Goal: Information Seeking & Learning: Learn about a topic

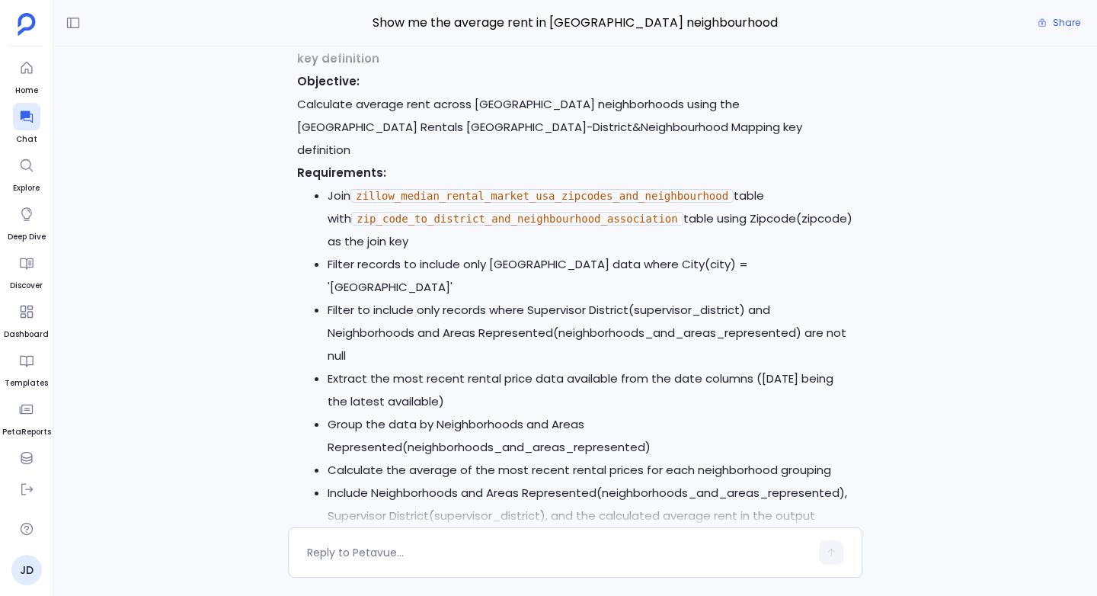
scroll to position [-7735, 0]
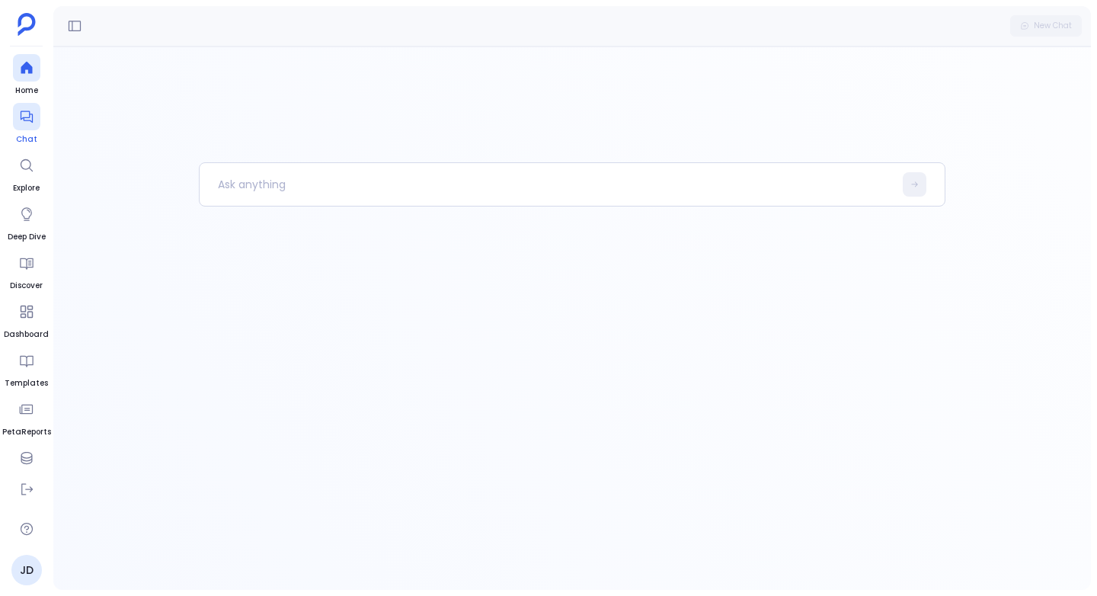
click at [22, 114] on icon at bounding box center [26, 116] width 15 height 15
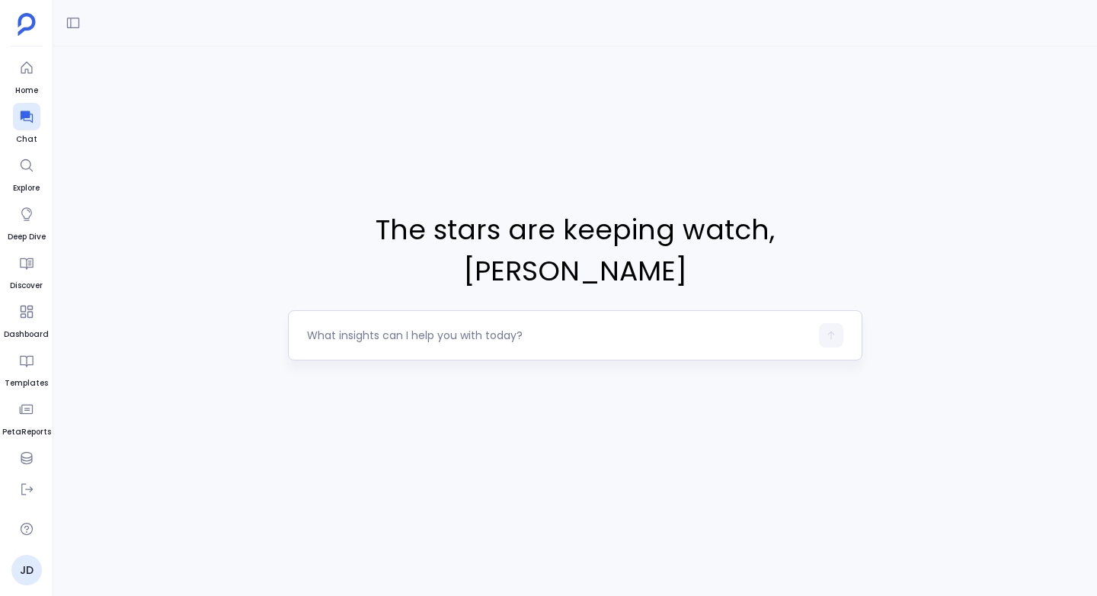
click at [331, 328] on textarea at bounding box center [558, 335] width 503 height 15
click at [76, 21] on icon at bounding box center [73, 22] width 15 height 15
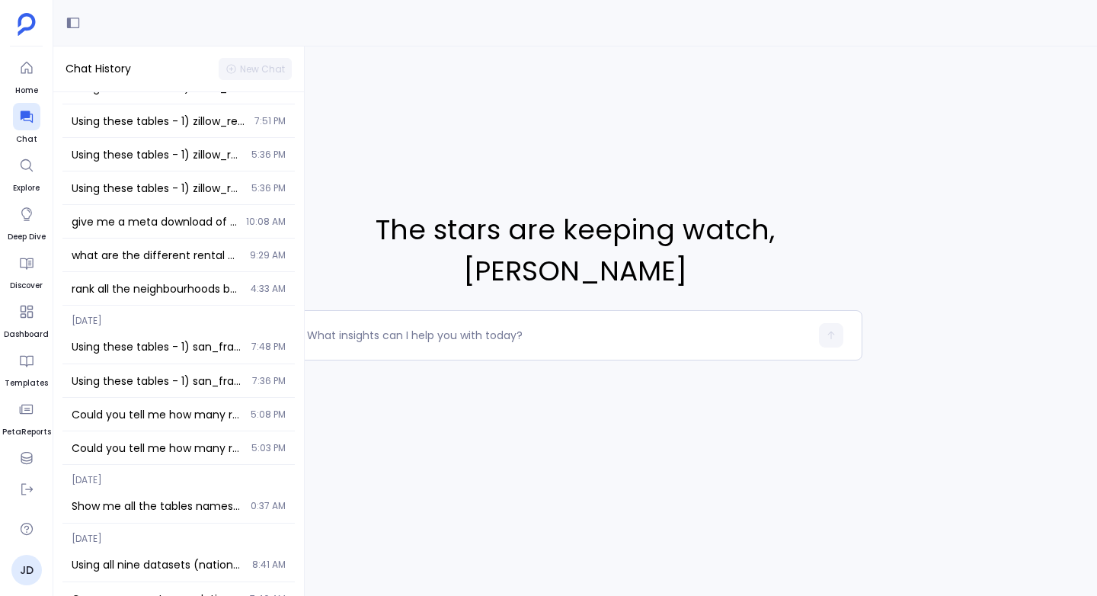
scroll to position [307, 0]
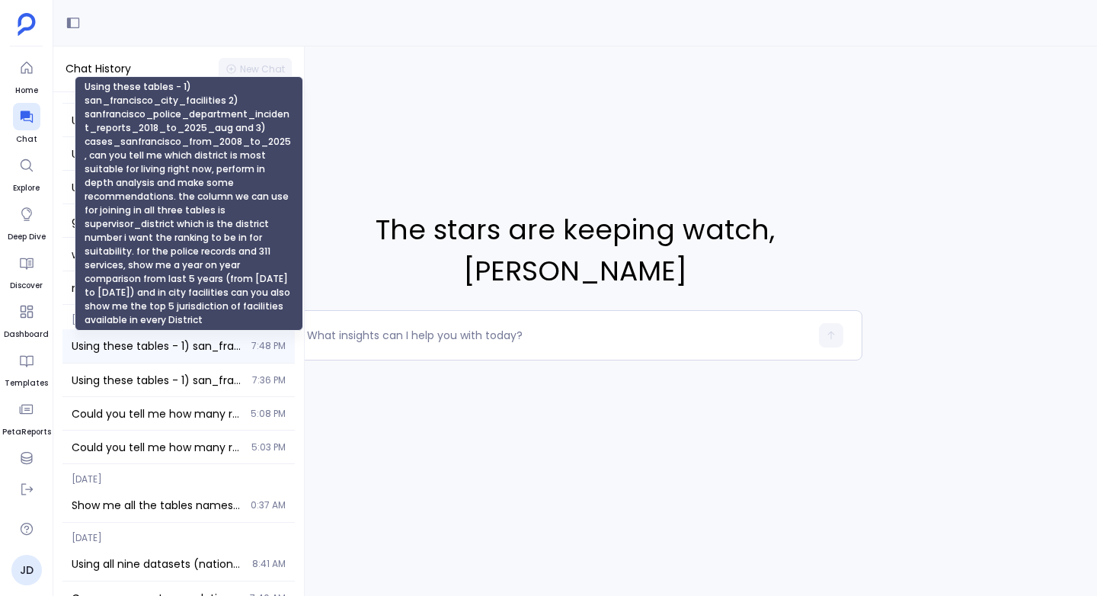
click at [113, 338] on span "Using these tables - 1) san_francisco_city_facilities 2) sanfrancisco_police_de…" at bounding box center [157, 345] width 171 height 15
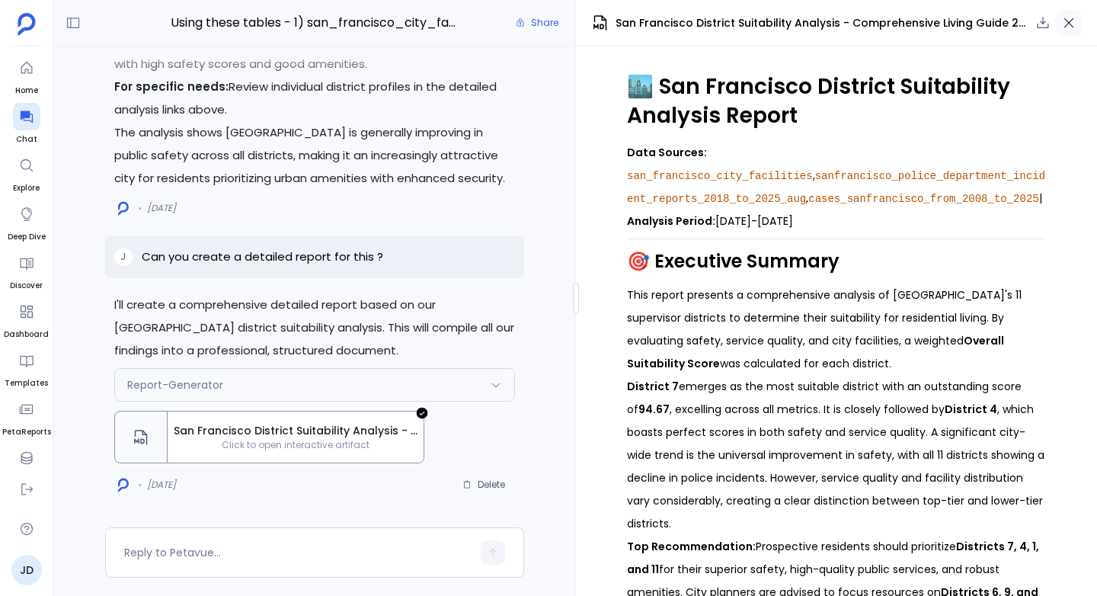
click at [1079, 21] on button "button" at bounding box center [1069, 23] width 26 height 26
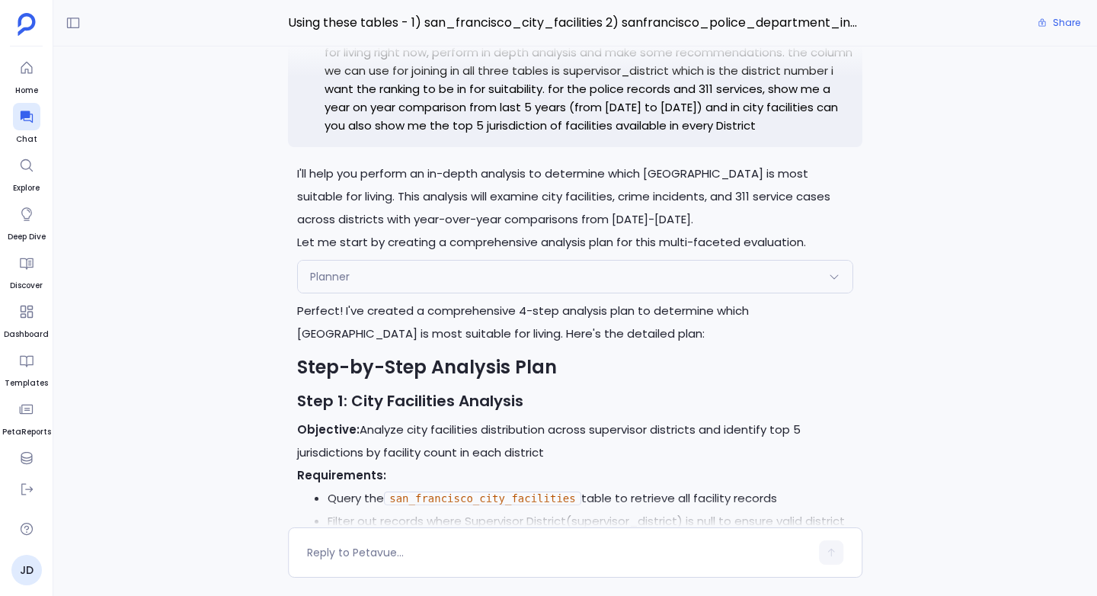
scroll to position [-4928, 0]
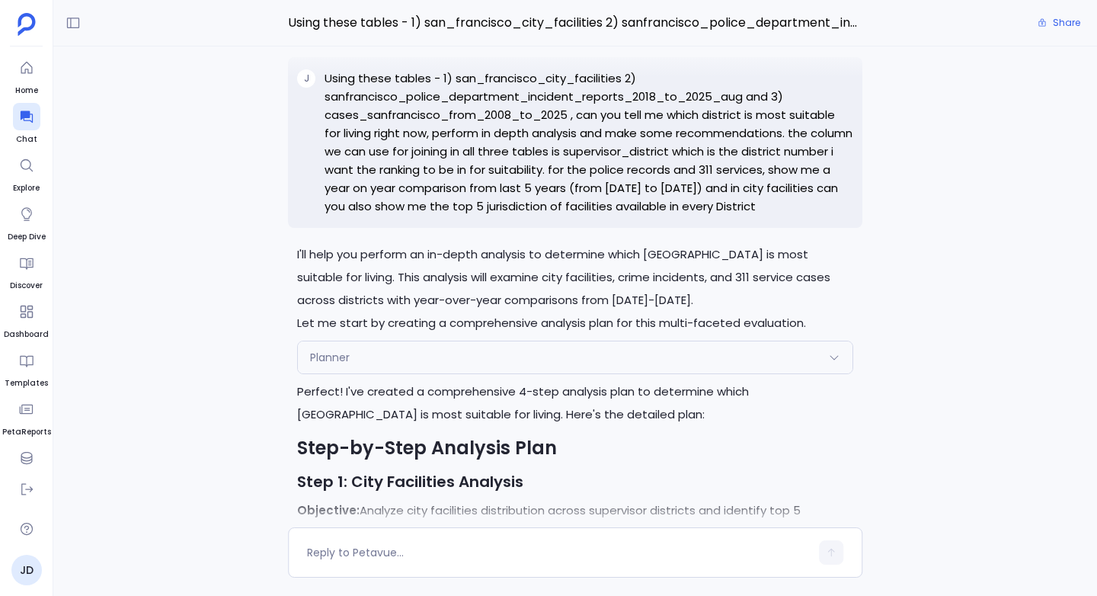
click at [578, 133] on p "Using these tables - 1) san_francisco_city_facilities 2) sanfrancisco_police_de…" at bounding box center [589, 142] width 529 height 146
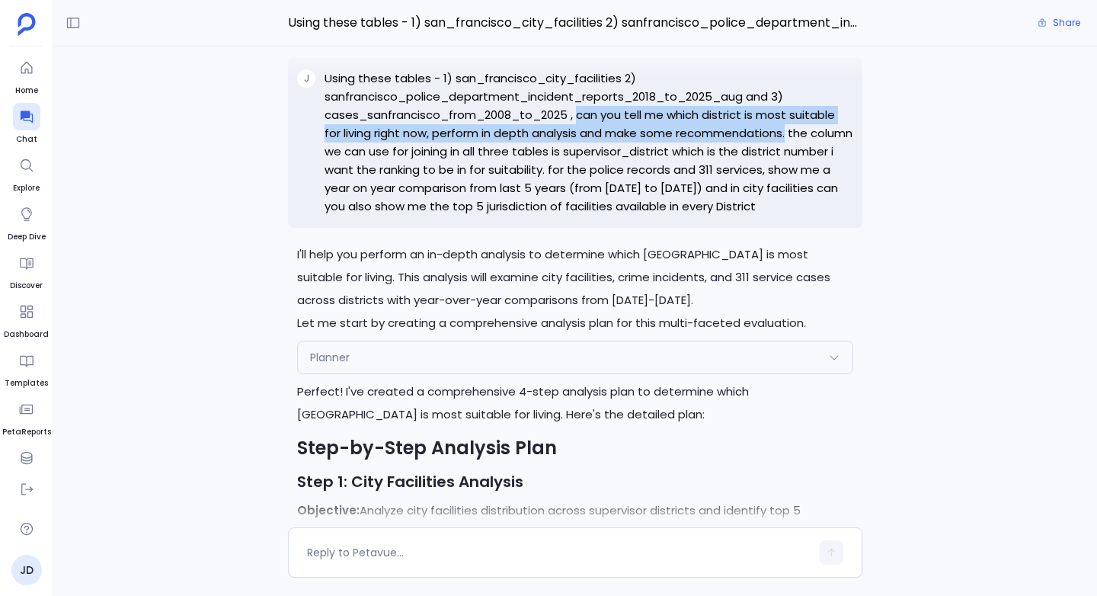
drag, startPoint x: 578, startPoint y: 133, endPoint x: 789, endPoint y: 153, distance: 211.9
click at [789, 153] on p "Using these tables - 1) san_francisco_city_facilities 2) sanfrancisco_police_de…" at bounding box center [589, 142] width 529 height 146
copy p "can you tell me which district is most suitable for living right now, perform i…"
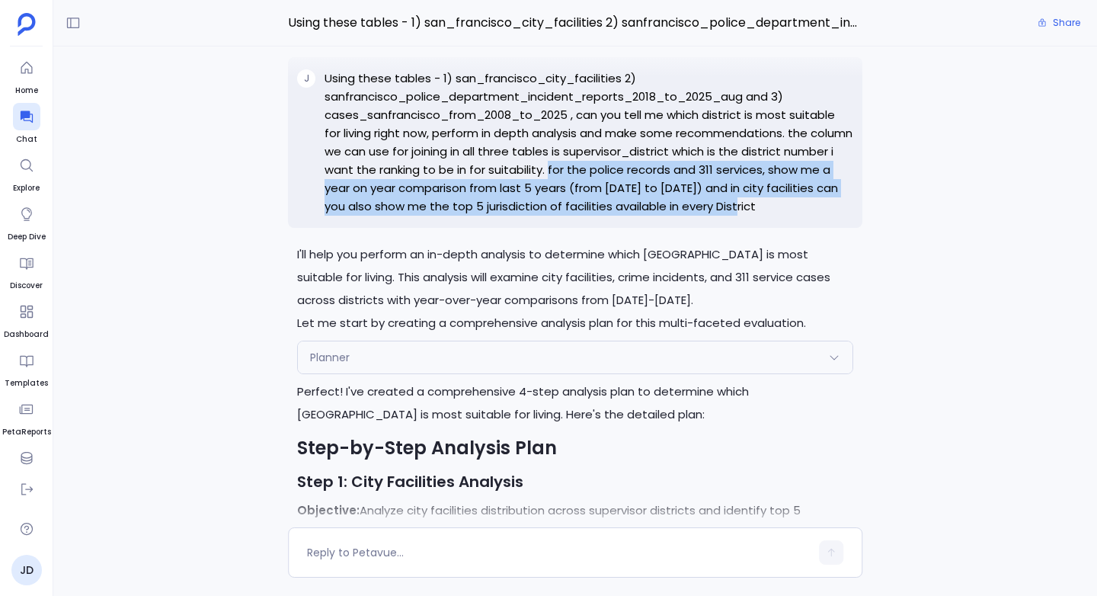
drag, startPoint x: 602, startPoint y: 186, endPoint x: 785, endPoint y: 230, distance: 188.1
click at [785, 216] on p "Using these tables - 1) san_francisco_city_facilities 2) sanfrancisco_police_de…" at bounding box center [589, 142] width 529 height 146
copy p "for the police records and 311 services, show me a year on year comparison from…"
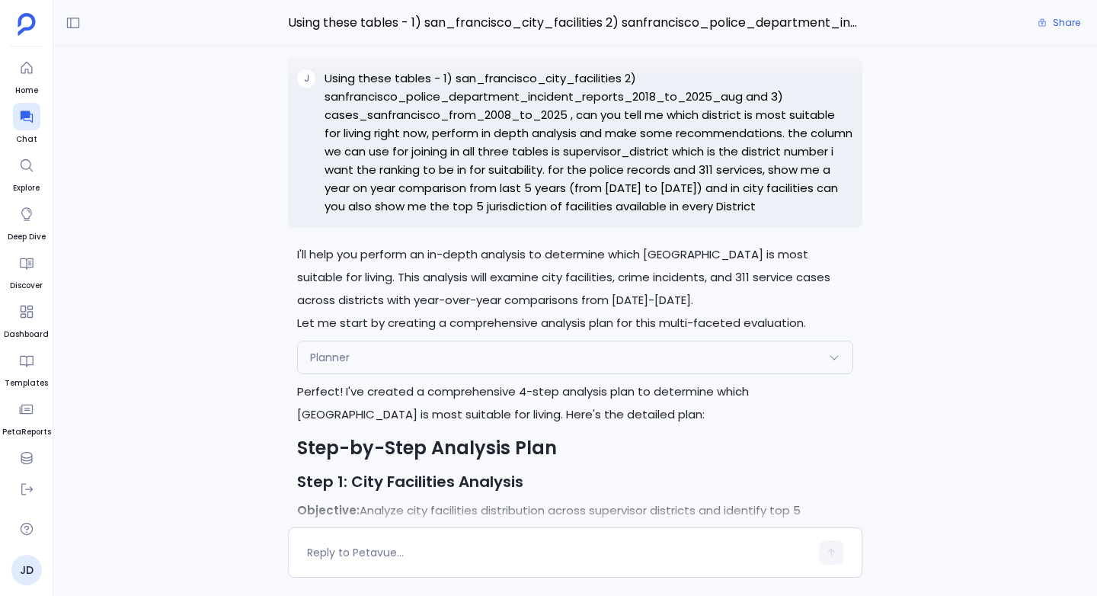
click at [468, 92] on p "Using these tables - 1) san_francisco_city_facilities 2) sanfrancisco_police_de…" at bounding box center [589, 142] width 529 height 146
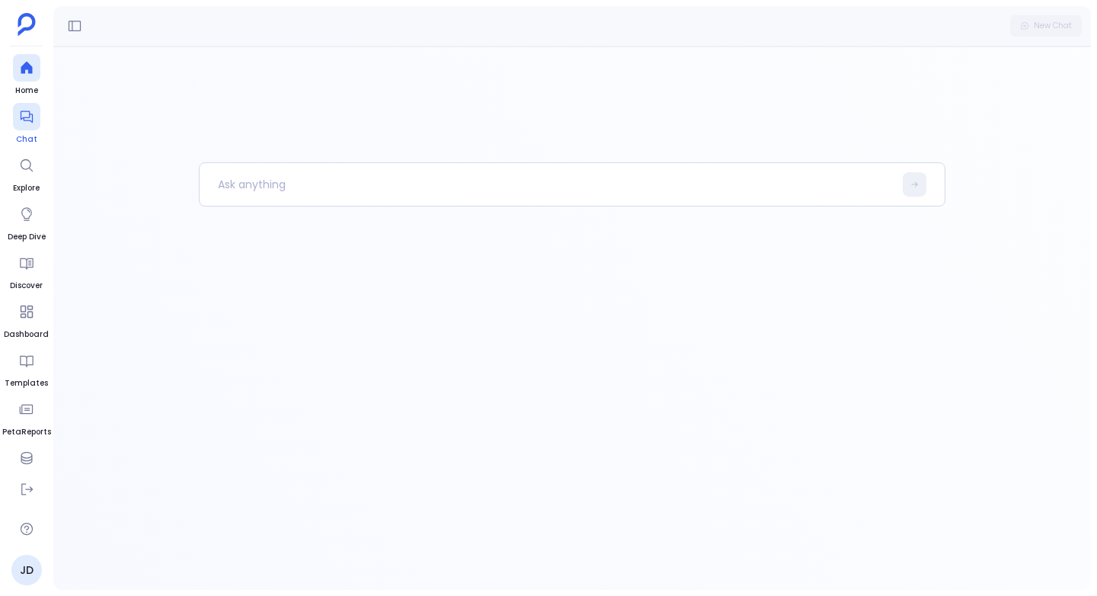
click at [31, 120] on icon at bounding box center [26, 116] width 15 height 15
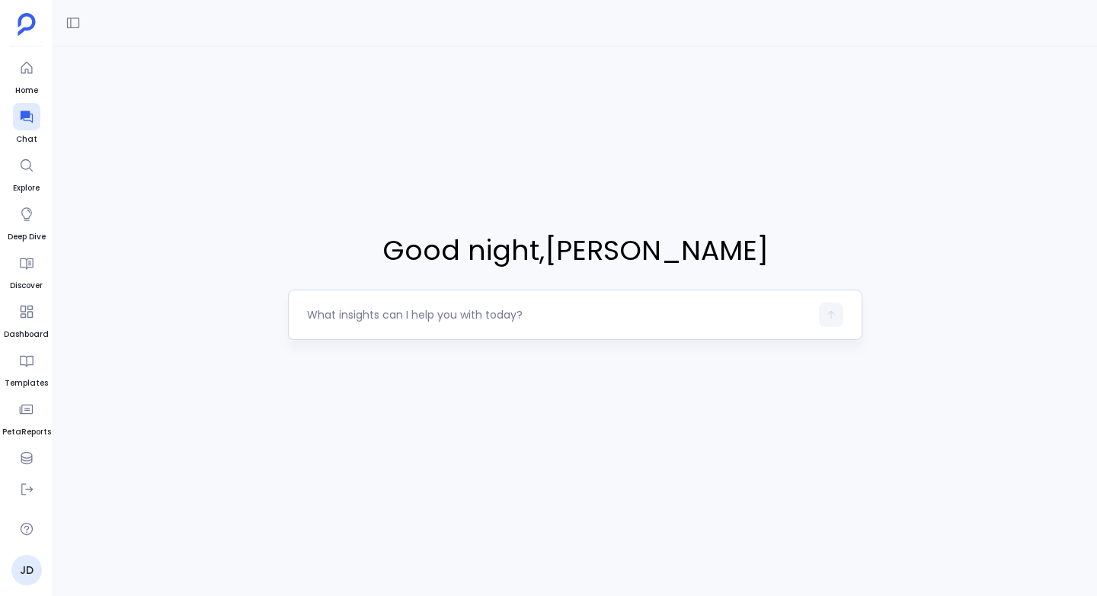
click at [335, 321] on textarea at bounding box center [558, 314] width 503 height 15
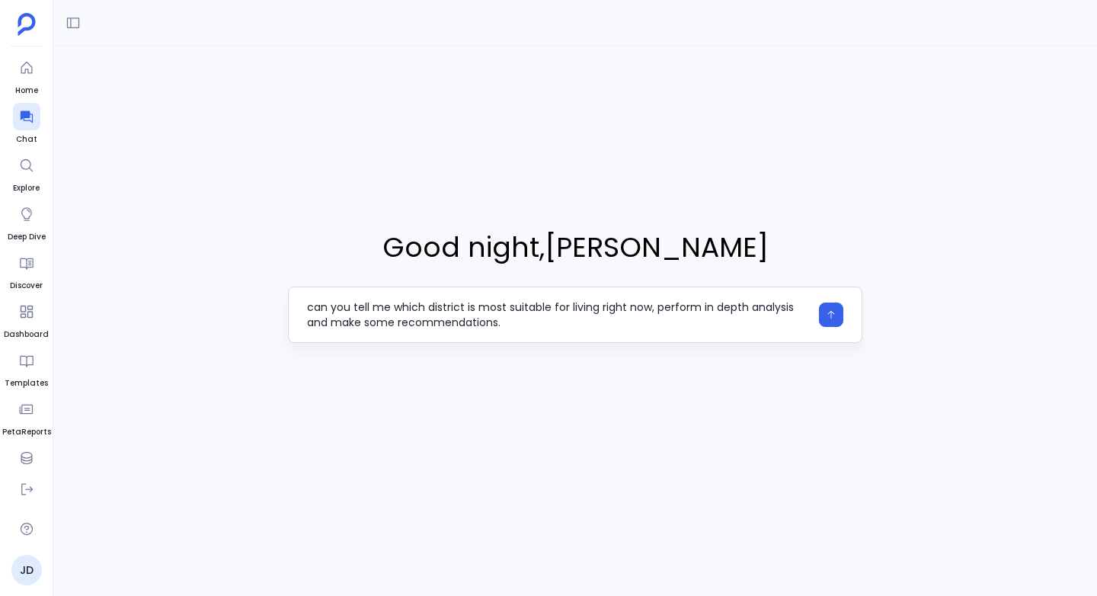
click at [447, 305] on textarea "can you tell me which district is most suitable for living right now, perform i…" at bounding box center [558, 314] width 503 height 30
click at [644, 321] on textarea "can you tell me which neighbourhood in [GEOGRAPHIC_DATA] is most suitable for l…" at bounding box center [558, 314] width 503 height 30
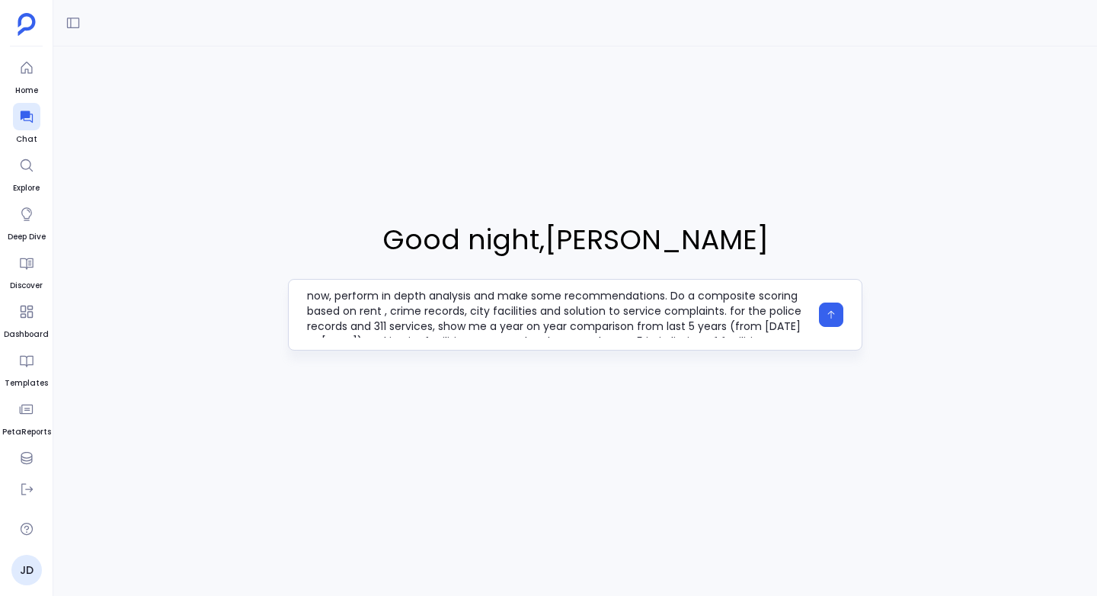
scroll to position [34, 0]
click at [339, 313] on textarea "can you tell me which neighbourhood in [GEOGRAPHIC_DATA] is most suitable for l…" at bounding box center [558, 315] width 503 height 46
click at [580, 298] on textarea "can you tell me which neighbourhood in [GEOGRAPHIC_DATA] is most suitable for l…" at bounding box center [558, 315] width 503 height 46
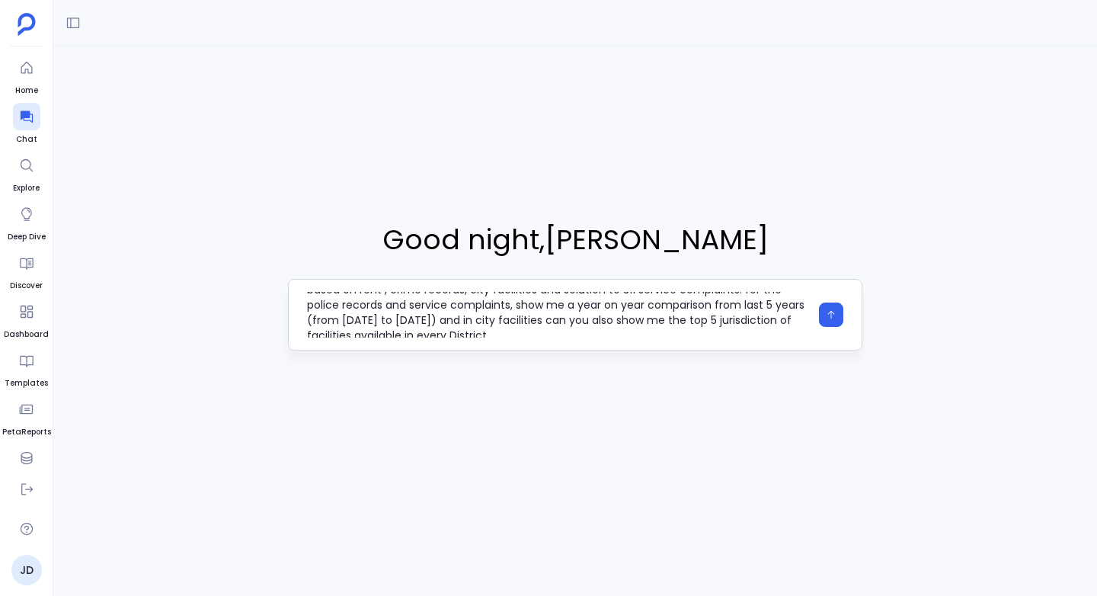
scroll to position [44, 0]
click at [465, 335] on textarea "can you tell me which neighbourhood in [GEOGRAPHIC_DATA] is most suitable for l…" at bounding box center [558, 315] width 503 height 46
click at [417, 335] on textarea "can you tell me which neighbourhood in [GEOGRAPHIC_DATA] is most suitable for l…" at bounding box center [558, 315] width 503 height 46
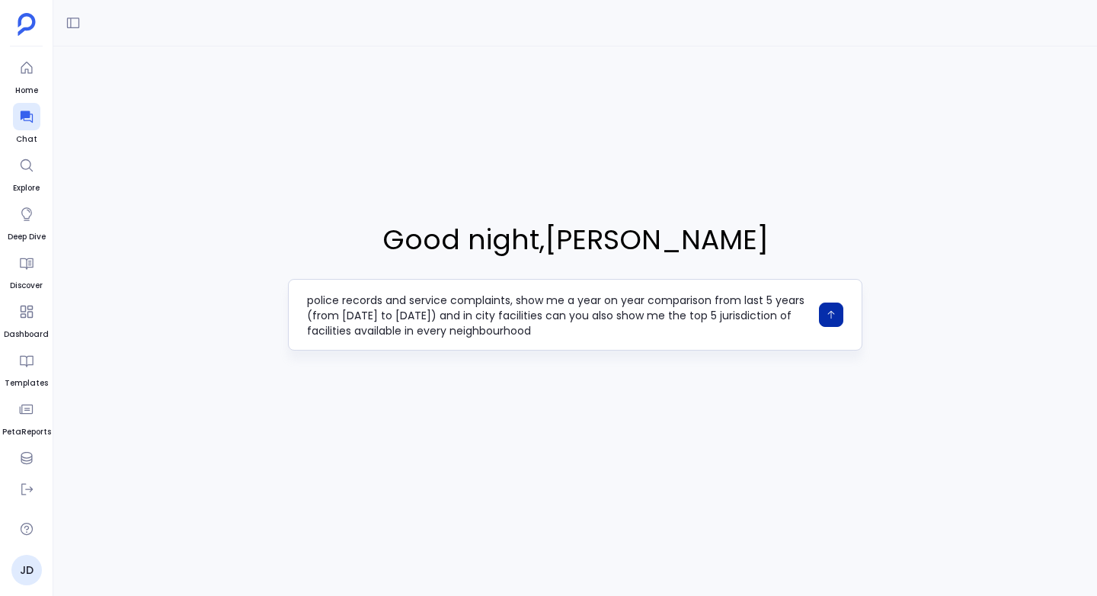
type textarea "can you tell me which neighbourhood in [GEOGRAPHIC_DATA] is most suitable for l…"
click at [839, 314] on button "button" at bounding box center [831, 314] width 24 height 24
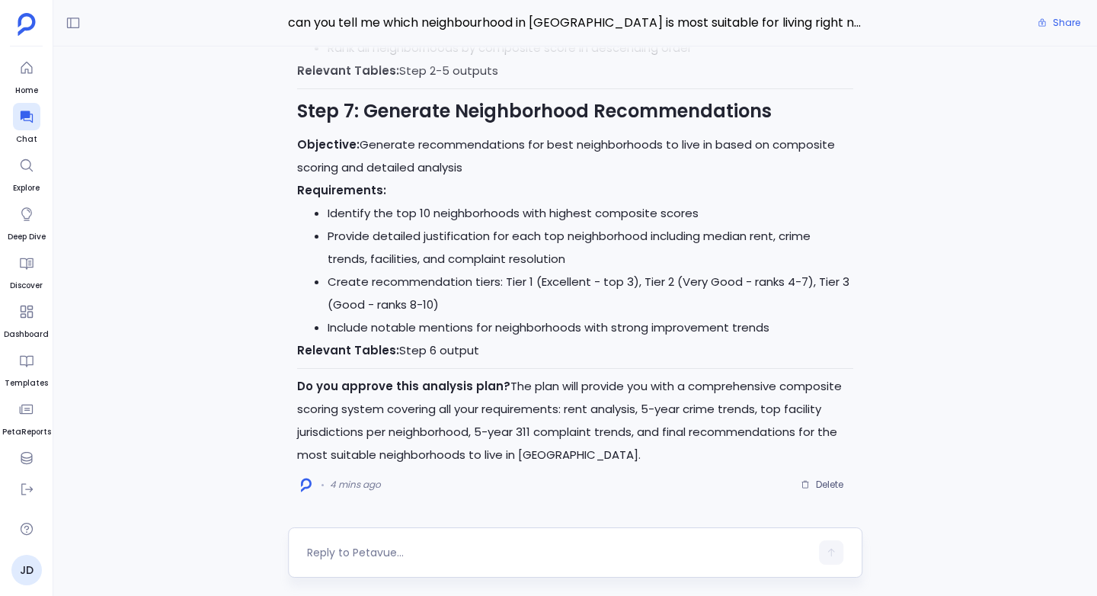
click at [353, 557] on textarea at bounding box center [558, 552] width 503 height 15
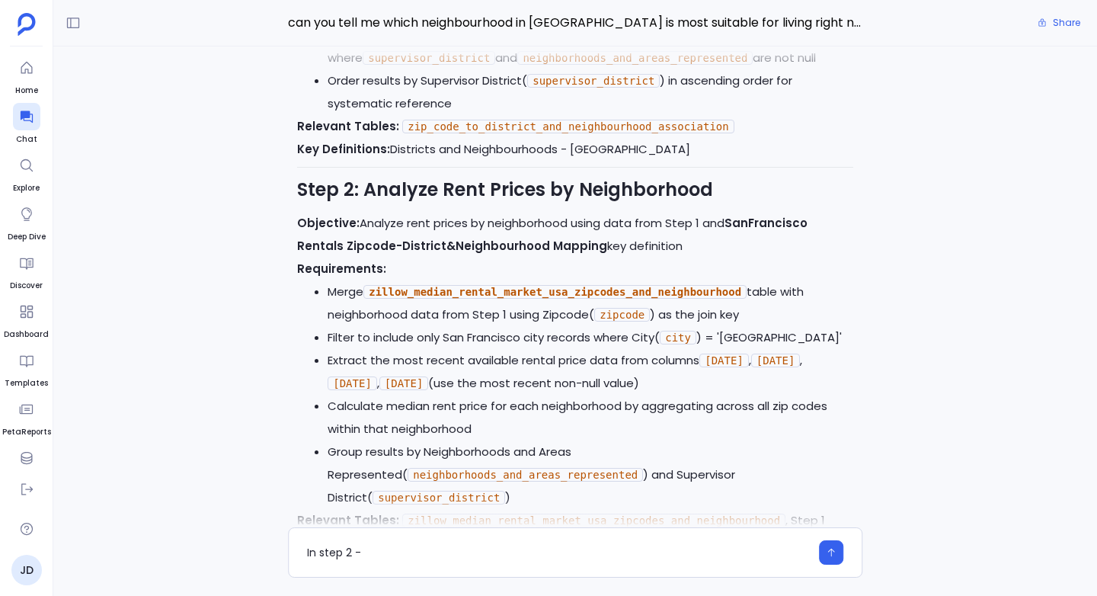
scroll to position [-2170, 0]
type textarea "In step 2 - the most recent rental price is from [DATE]"
click at [830, 554] on icon "button" at bounding box center [831, 552] width 11 height 11
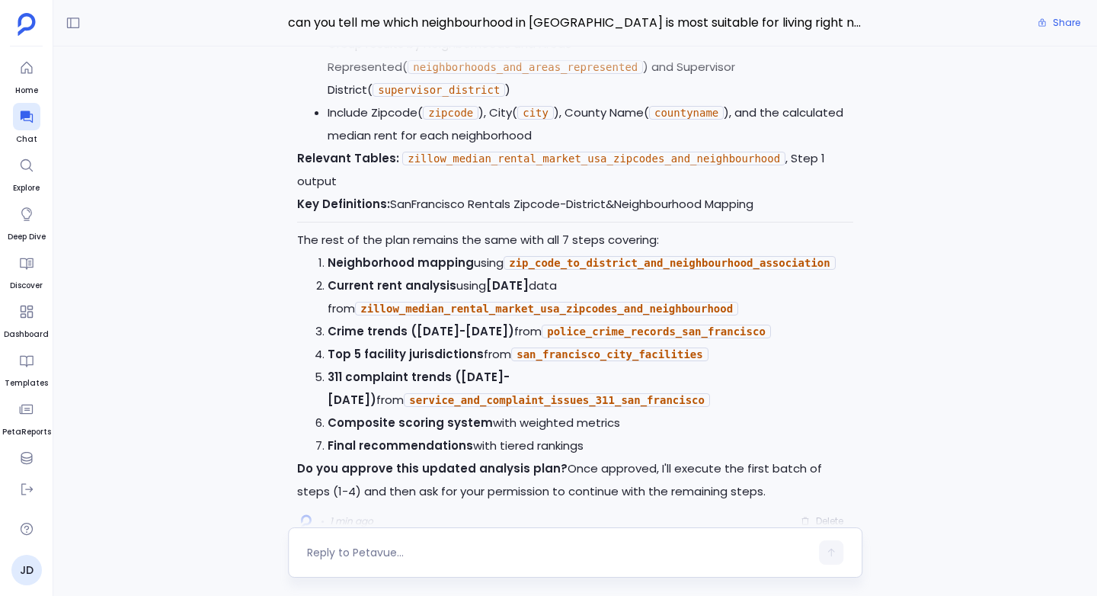
scroll to position [0, 0]
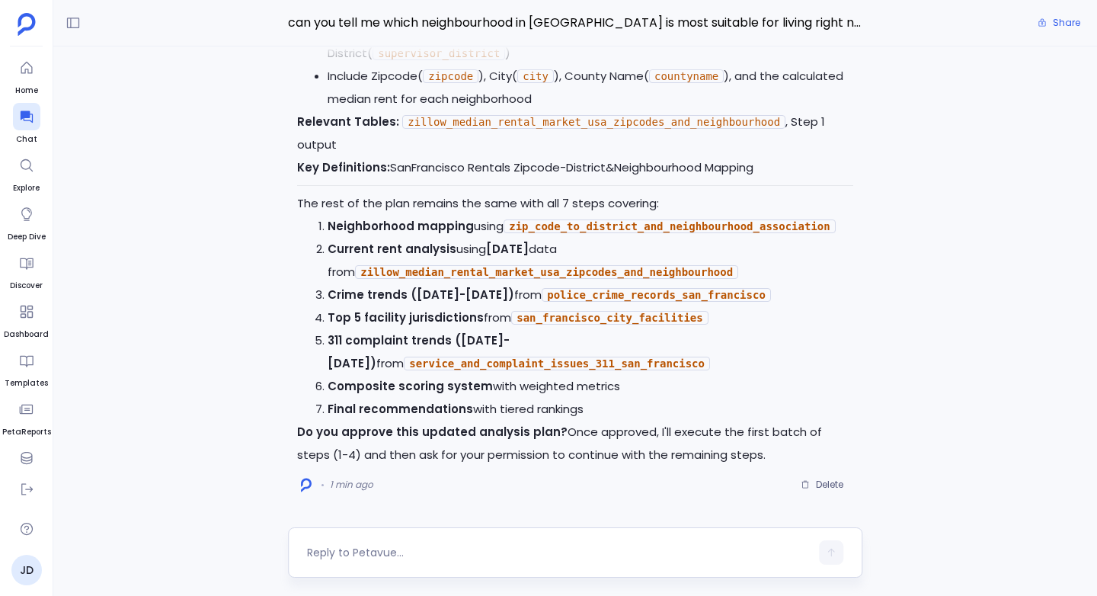
click at [361, 552] on textarea at bounding box center [558, 552] width 503 height 15
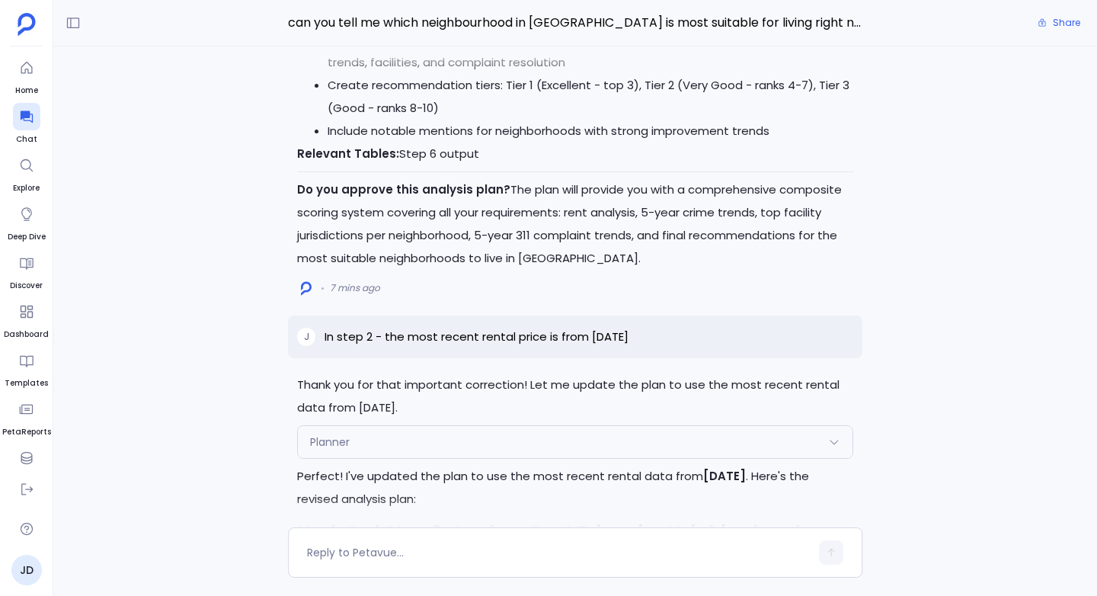
click at [343, 436] on span "Planner" at bounding box center [330, 441] width 40 height 15
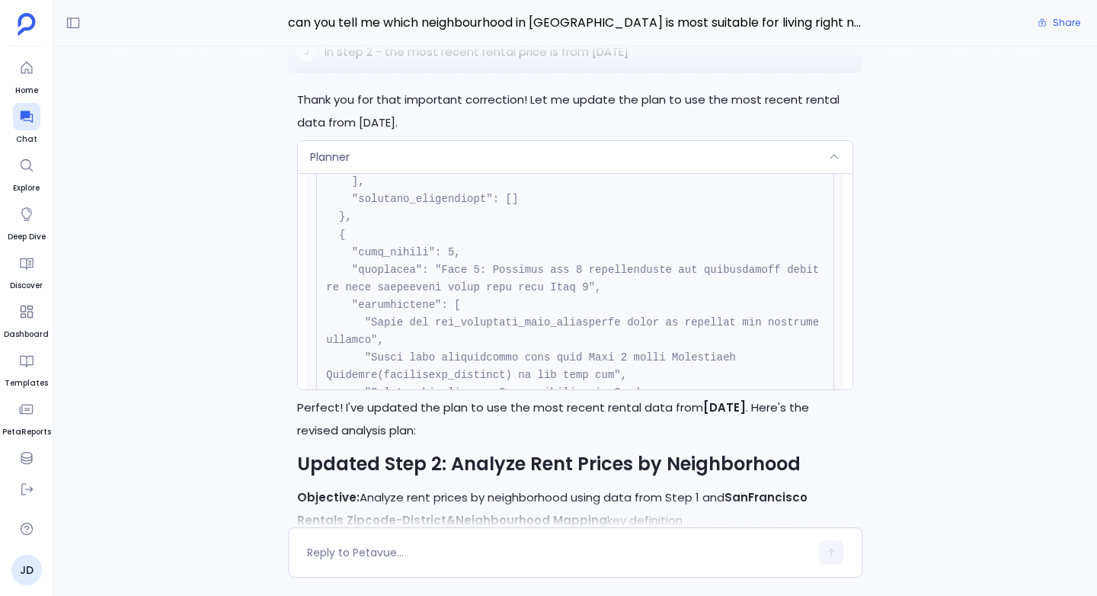
scroll to position [1993, 0]
click at [396, 150] on div "Planner" at bounding box center [575, 157] width 555 height 32
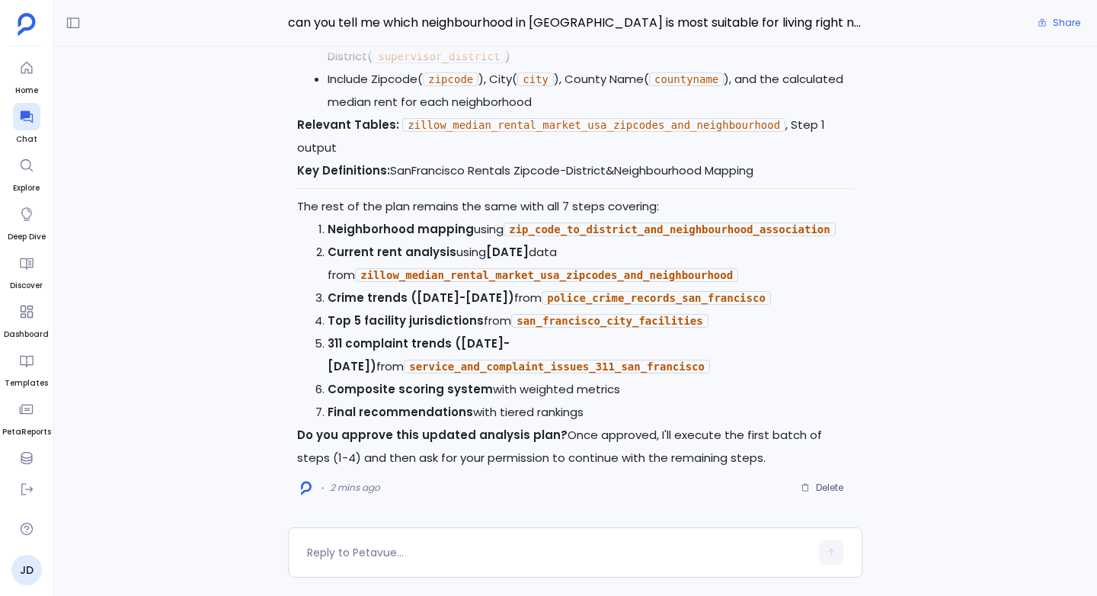
scroll to position [0, 0]
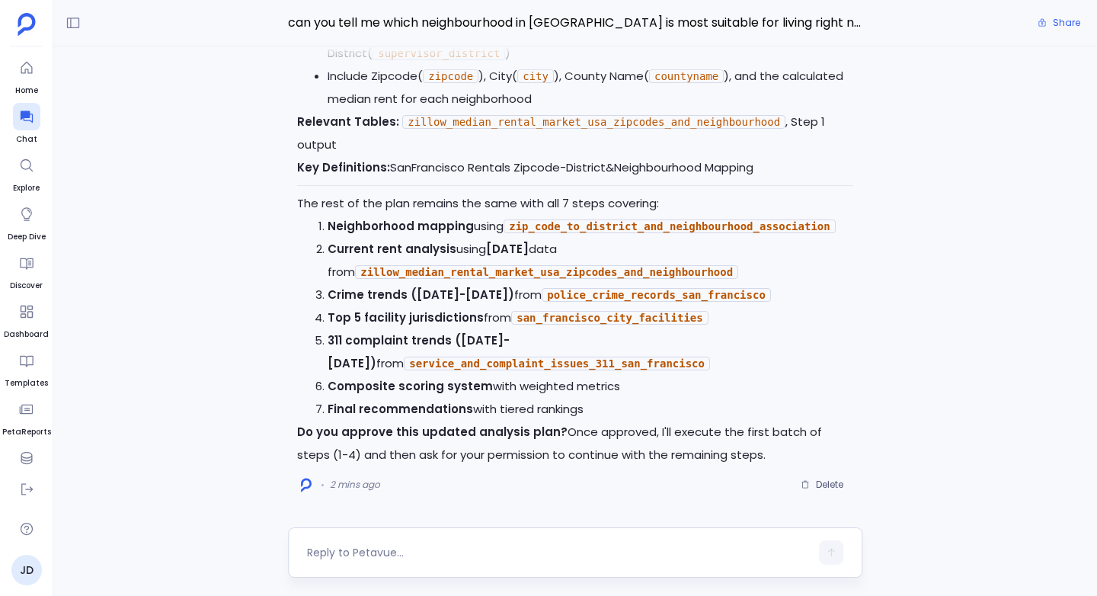
click at [353, 549] on textarea at bounding box center [558, 552] width 503 height 15
type textarea "yes"
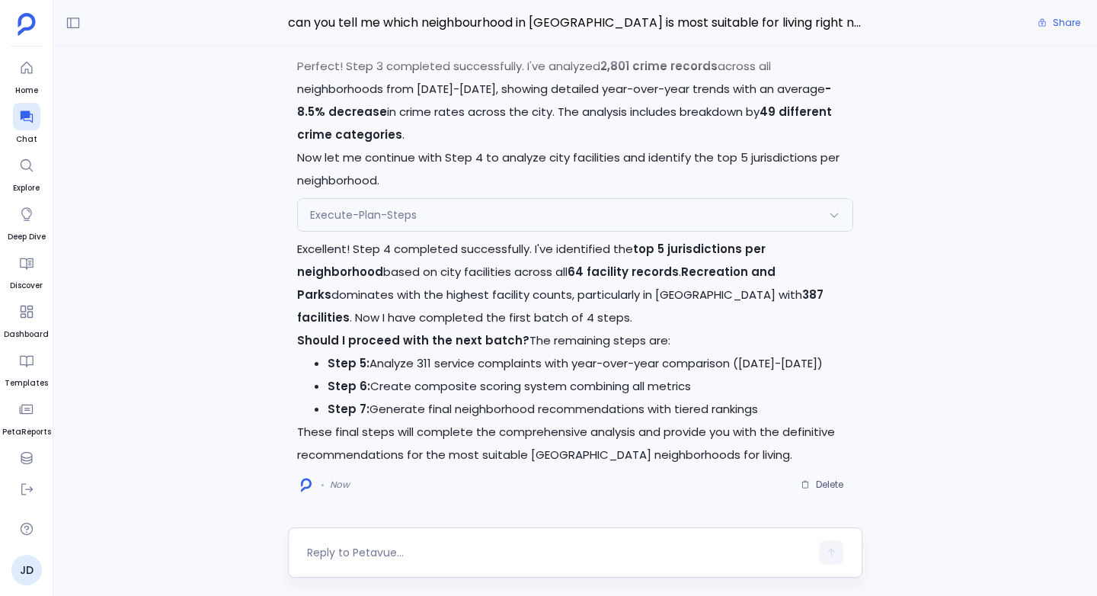
click at [331, 564] on div at bounding box center [558, 552] width 503 height 24
click at [341, 555] on textarea at bounding box center [558, 552] width 503 height 15
type textarea "Yes"
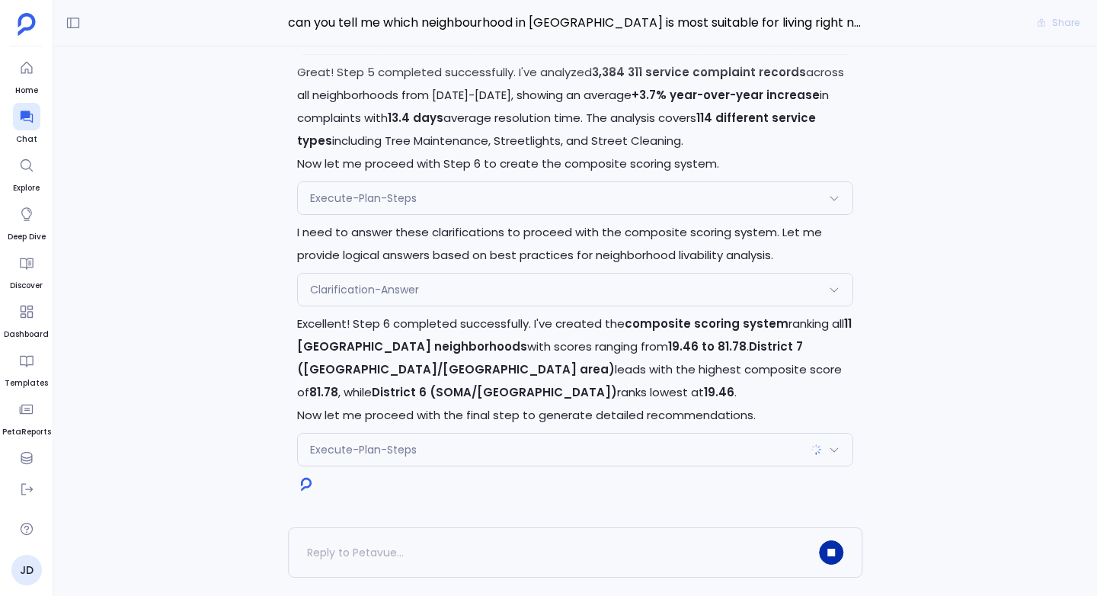
click at [547, 190] on div "Execute-Plan-Steps" at bounding box center [575, 198] width 555 height 32
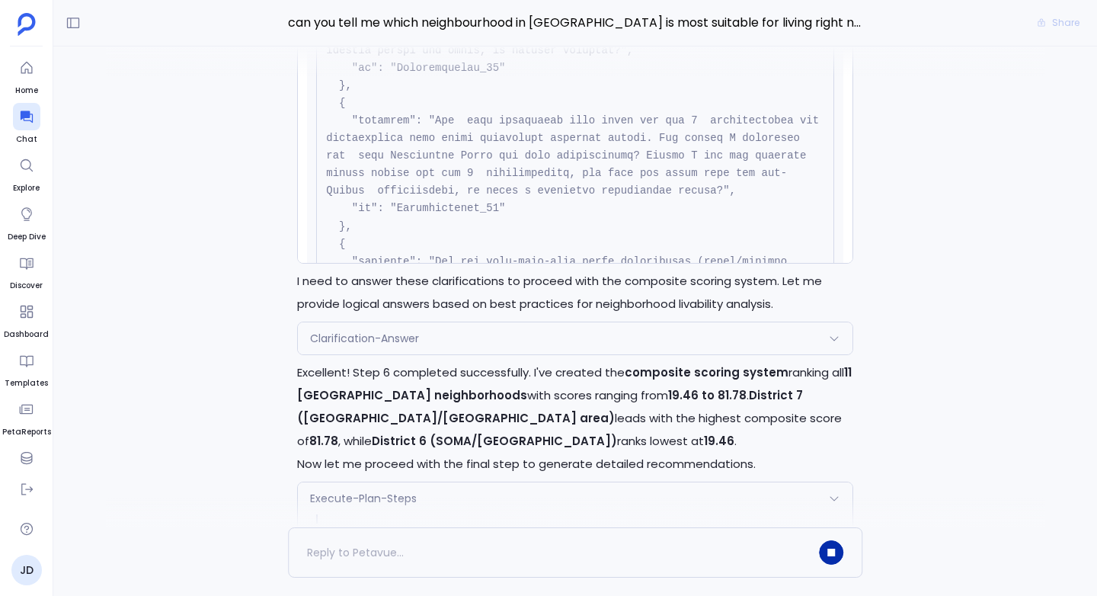
scroll to position [-131, 0]
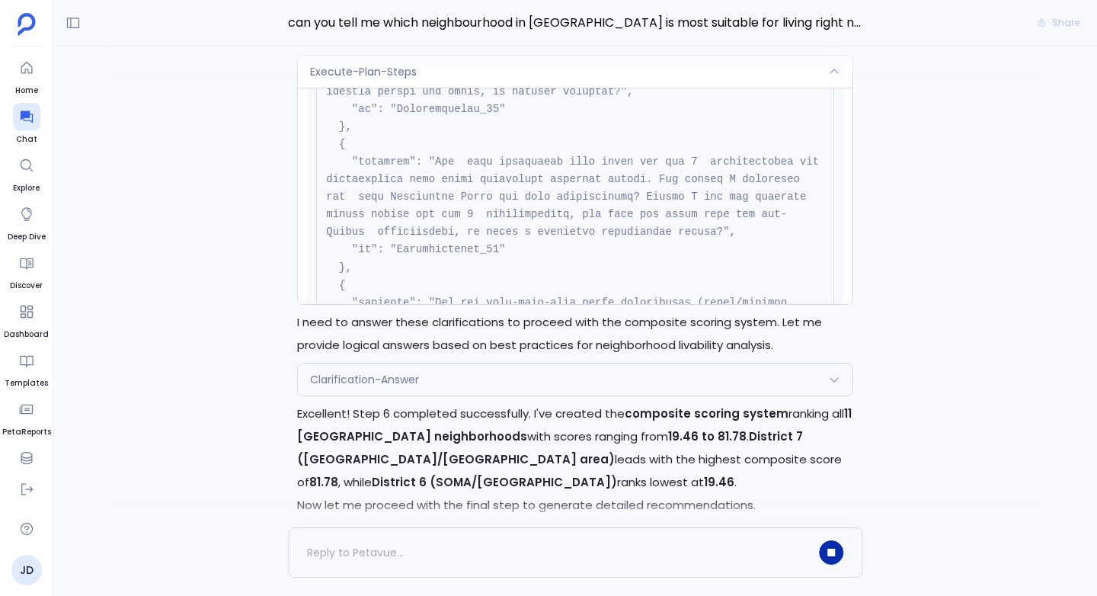
click at [468, 372] on div "Clarification-Answer" at bounding box center [575, 379] width 555 height 32
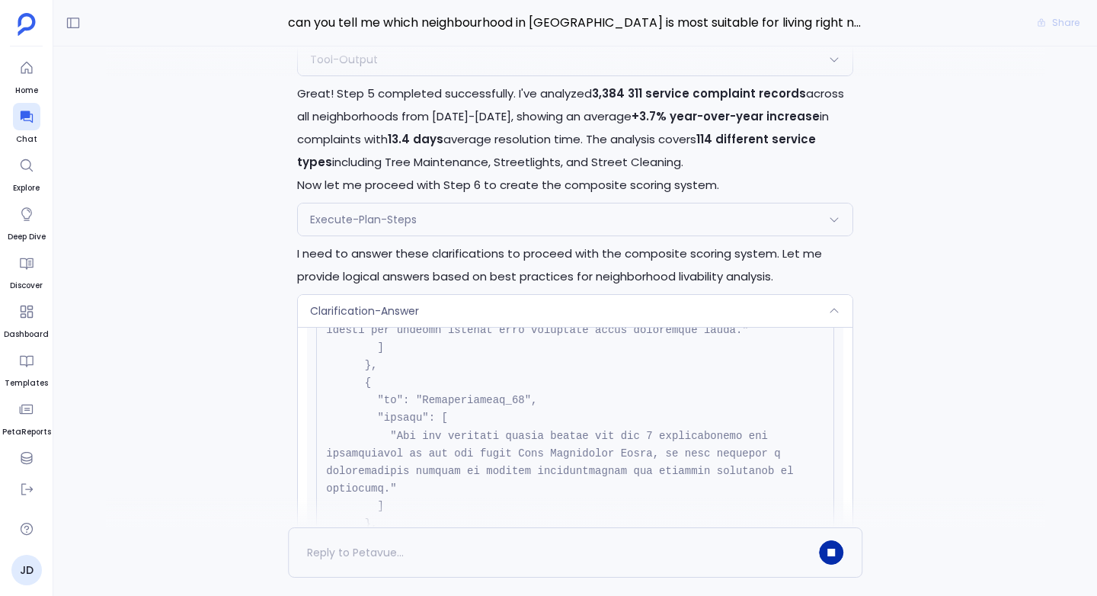
scroll to position [-280, 0]
click at [329, 217] on span "Execute-Plan-Steps" at bounding box center [363, 220] width 107 height 15
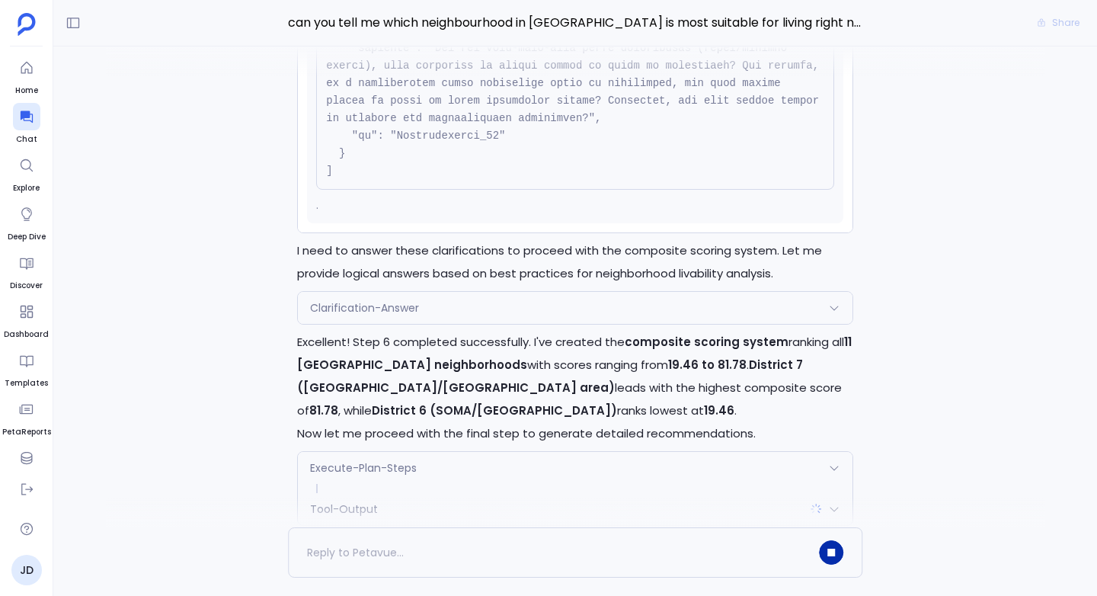
scroll to position [-58, 0]
click at [414, 284] on div "Perfect! Let me continue with Step 5 to analyze 311 service complaints with yea…" at bounding box center [575, 126] width 574 height 795
click at [414, 302] on span "Clarification-Answer" at bounding box center [364, 306] width 109 height 15
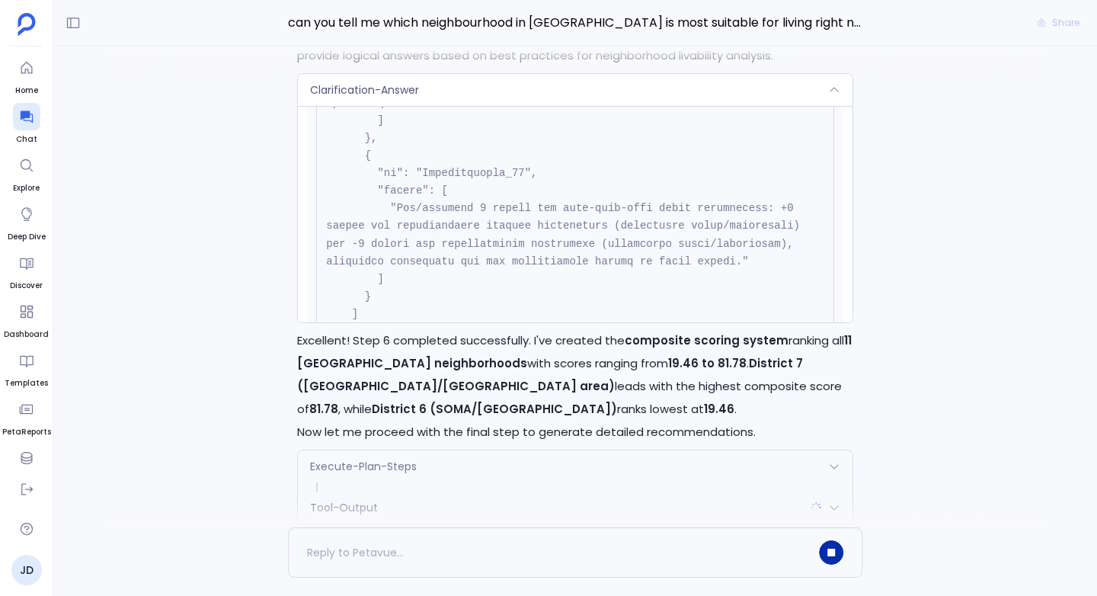
scroll to position [404, 0]
click at [501, 98] on div "Clarification-Answer" at bounding box center [575, 90] width 555 height 32
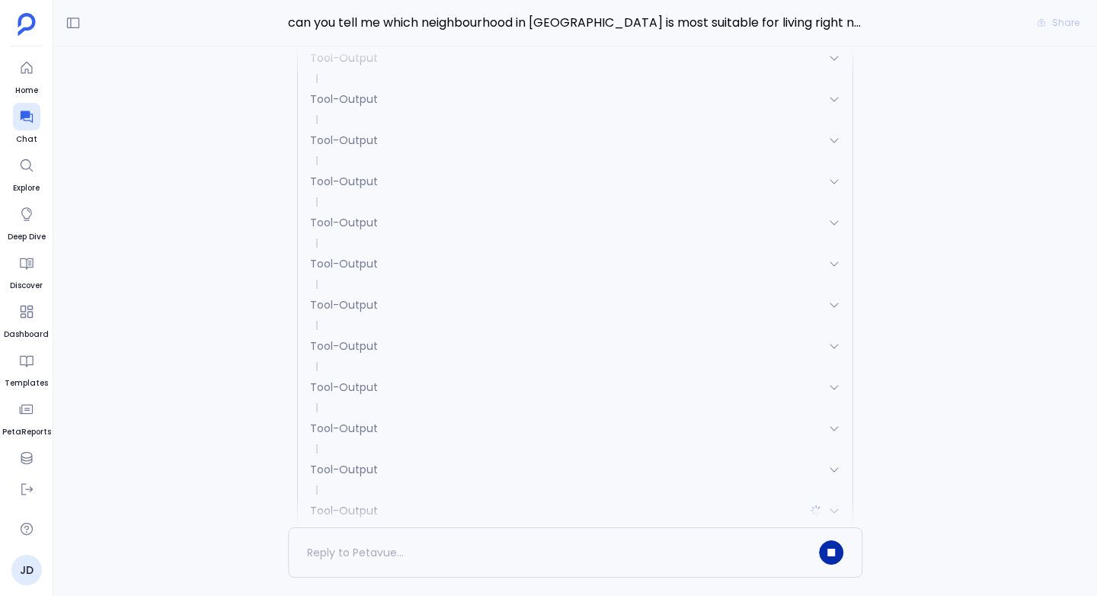
scroll to position [0, 0]
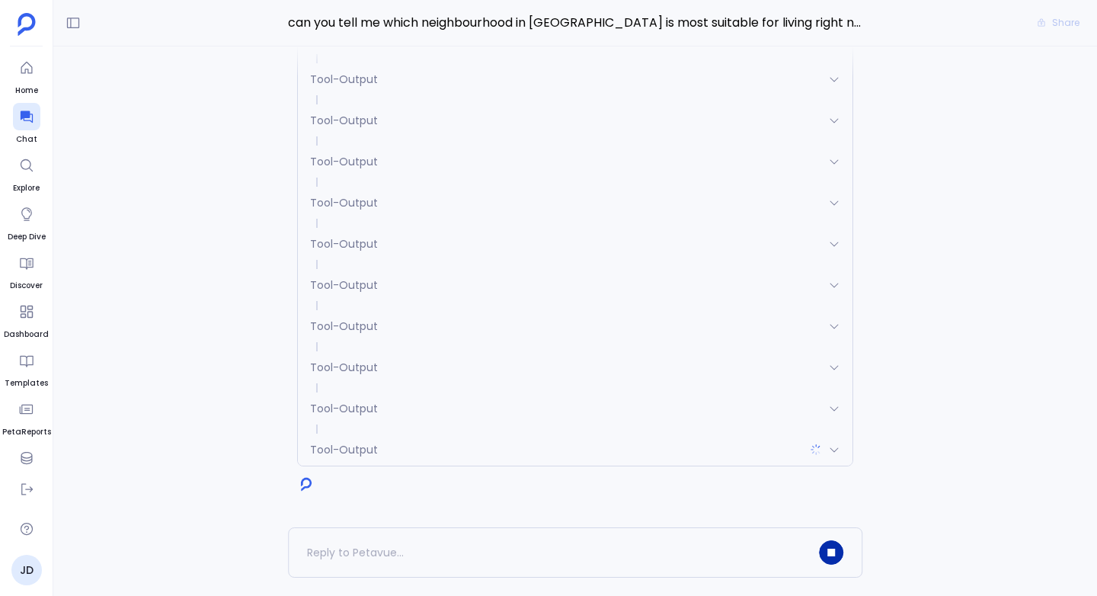
click at [830, 558] on button "button" at bounding box center [831, 552] width 24 height 24
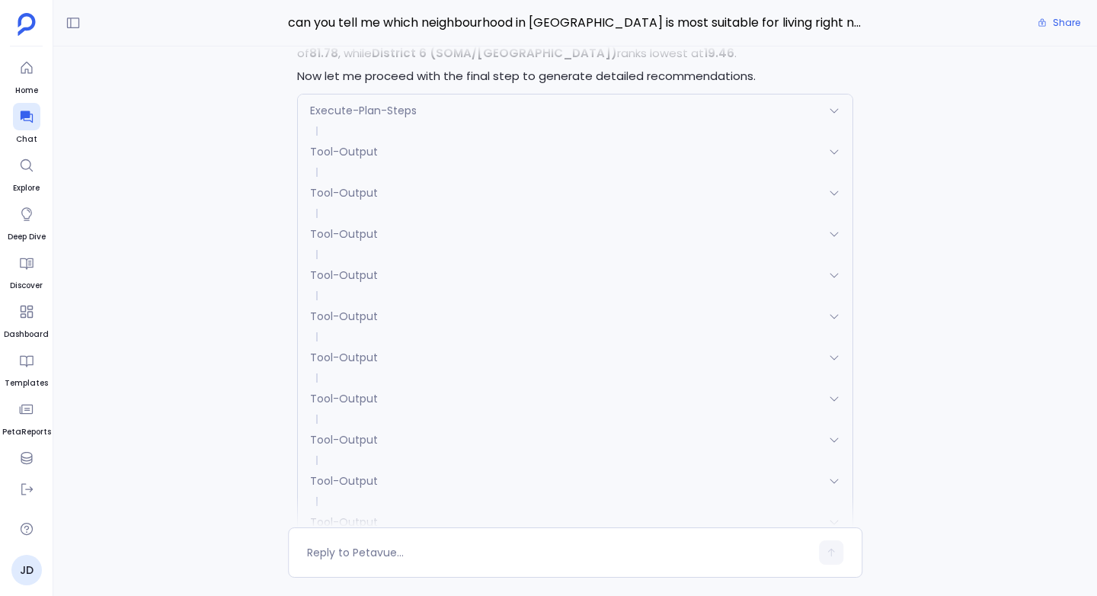
scroll to position [-158, 0]
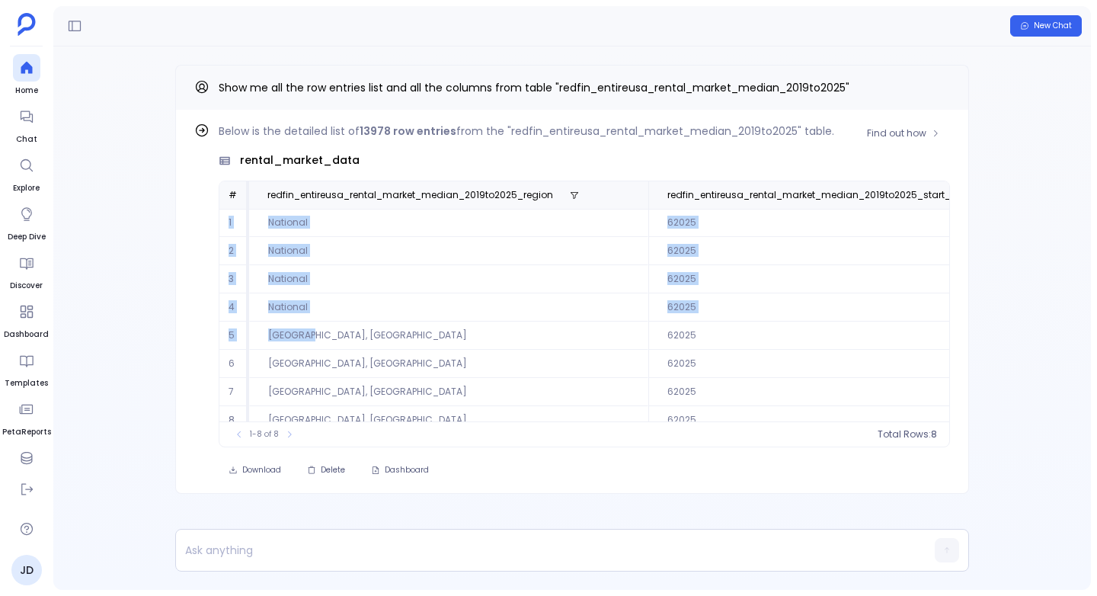
drag, startPoint x: 226, startPoint y: 219, endPoint x: 305, endPoint y: 335, distance: 140.3
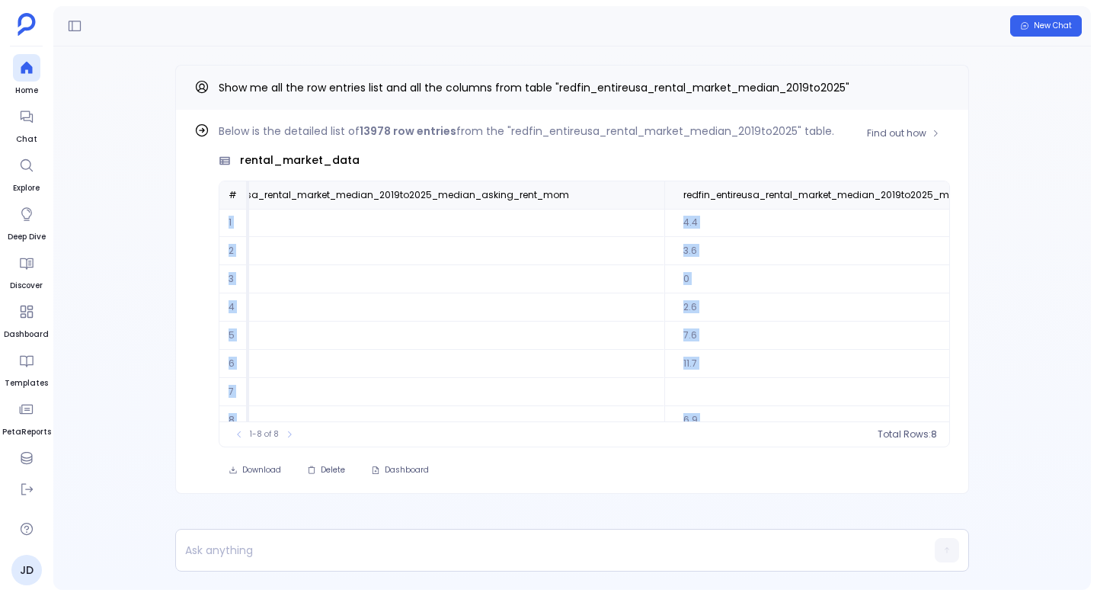
scroll to position [8, 3260]
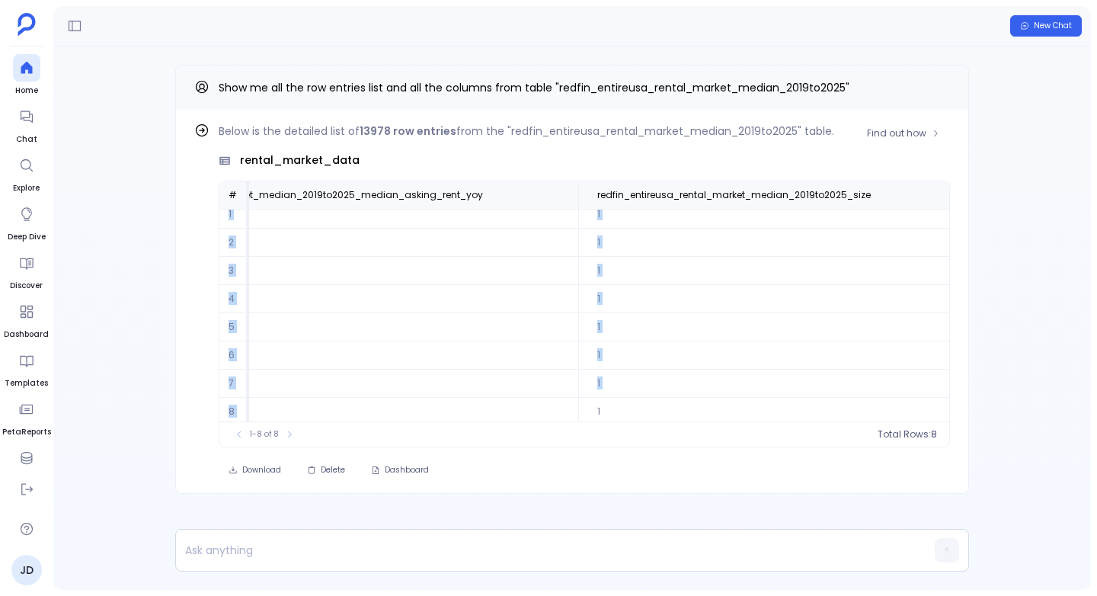
click at [305, 335] on td "7.6" at bounding box center [332, 327] width 492 height 28
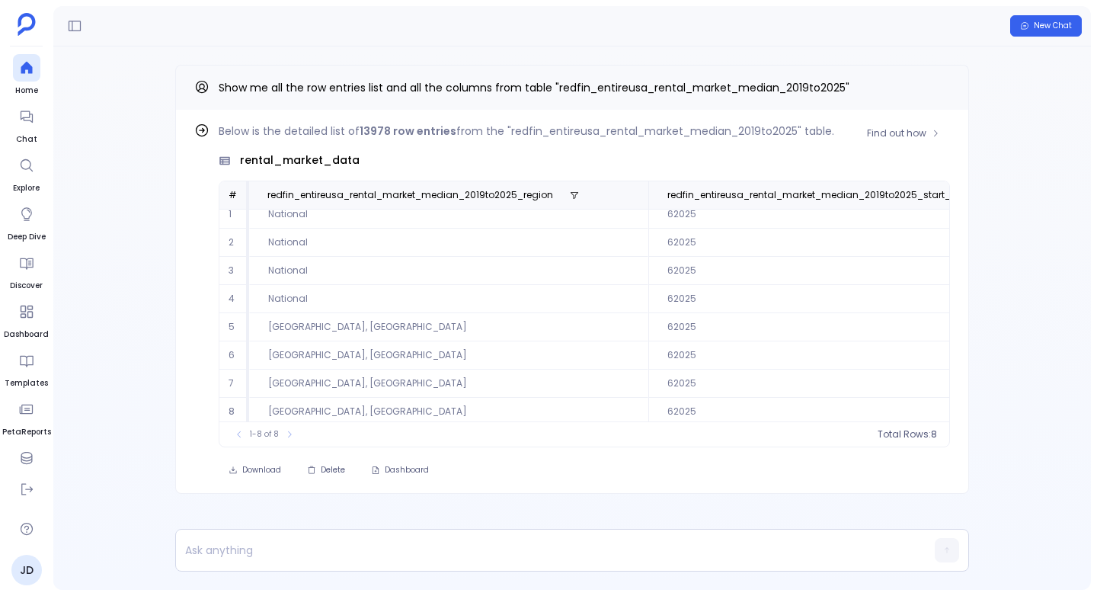
scroll to position [0, 0]
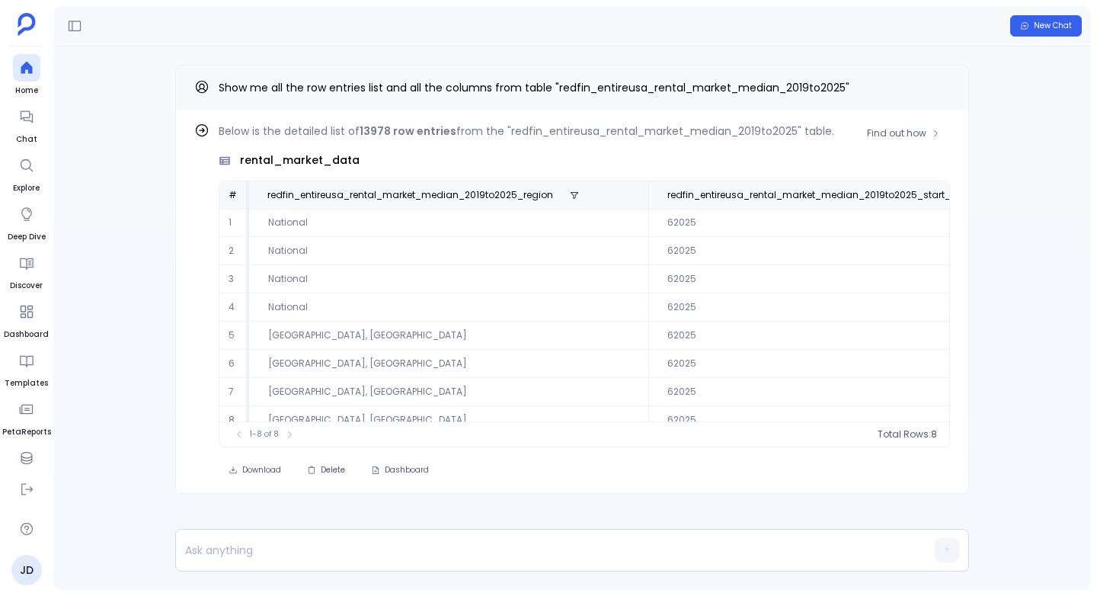
click at [280, 223] on td "National" at bounding box center [448, 223] width 399 height 28
copy td "National"
click at [320, 346] on td "San Francisco, CA" at bounding box center [448, 335] width 399 height 28
click at [301, 337] on td "San Francisco, CA" at bounding box center [448, 335] width 399 height 28
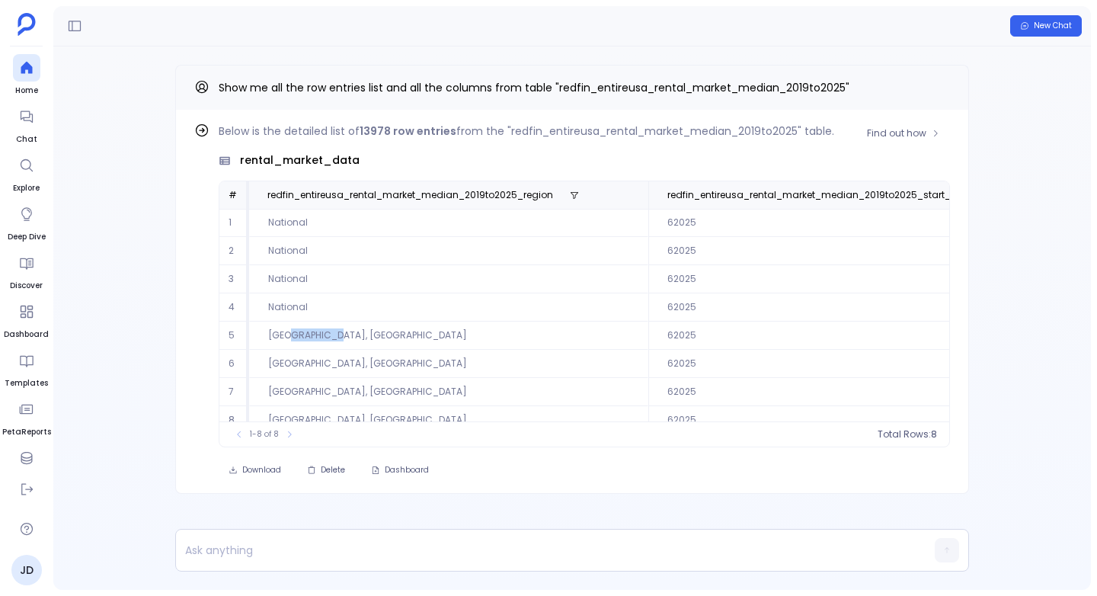
click at [301, 337] on td "San Francisco, CA" at bounding box center [448, 335] width 399 height 28
copy td "San Francisco, CA"
click at [367, 262] on td "National" at bounding box center [448, 251] width 399 height 28
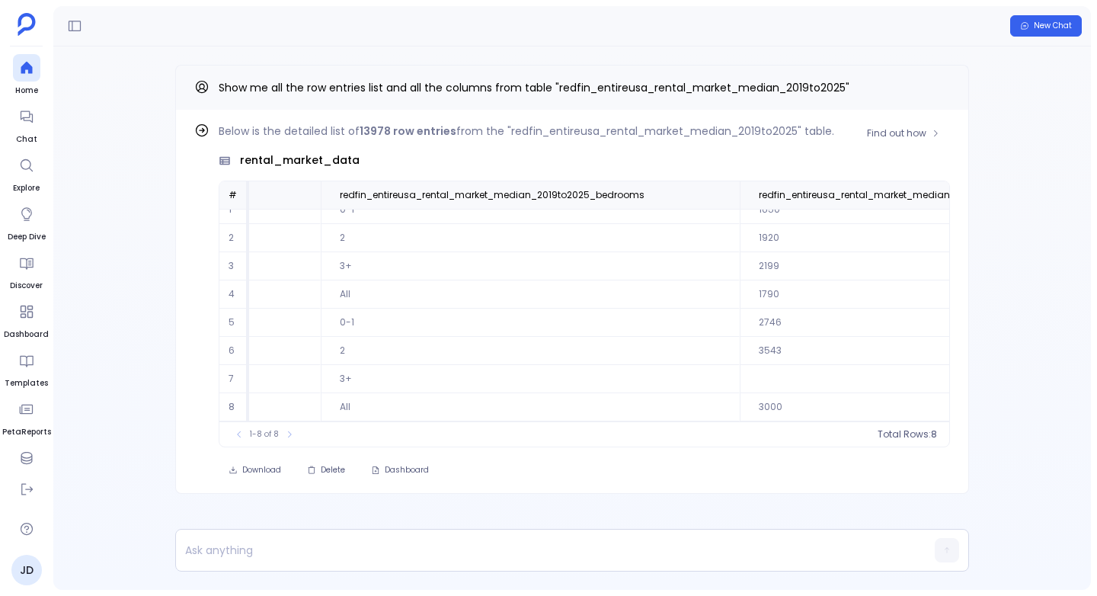
scroll to position [0, 1636]
drag, startPoint x: 333, startPoint y: 220, endPoint x: 344, endPoint y: 253, distance: 34.7
click at [344, 255] on tbody "1 National 62025 82025 Multi-Family (25+ Units) 0-1 1650 0 4.4 1 2 National 620…" at bounding box center [586, 321] width 4007 height 225
click at [344, 253] on td "2" at bounding box center [530, 251] width 419 height 28
click at [341, 219] on td "0-1" at bounding box center [530, 223] width 419 height 28
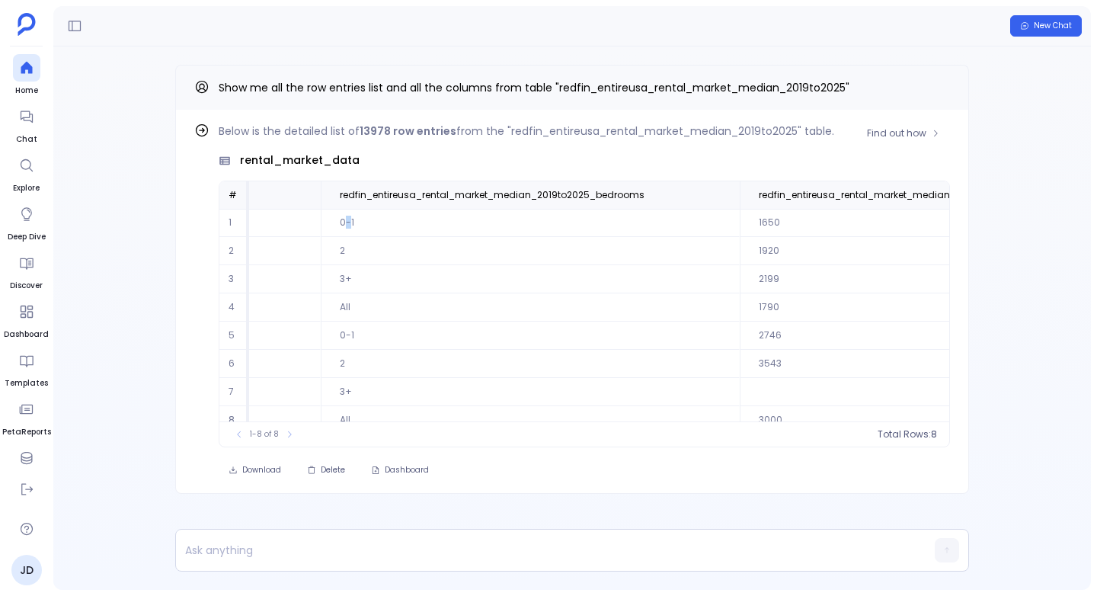
click at [341, 219] on td "0-1" at bounding box center [530, 223] width 419 height 28
copy td "0-1"
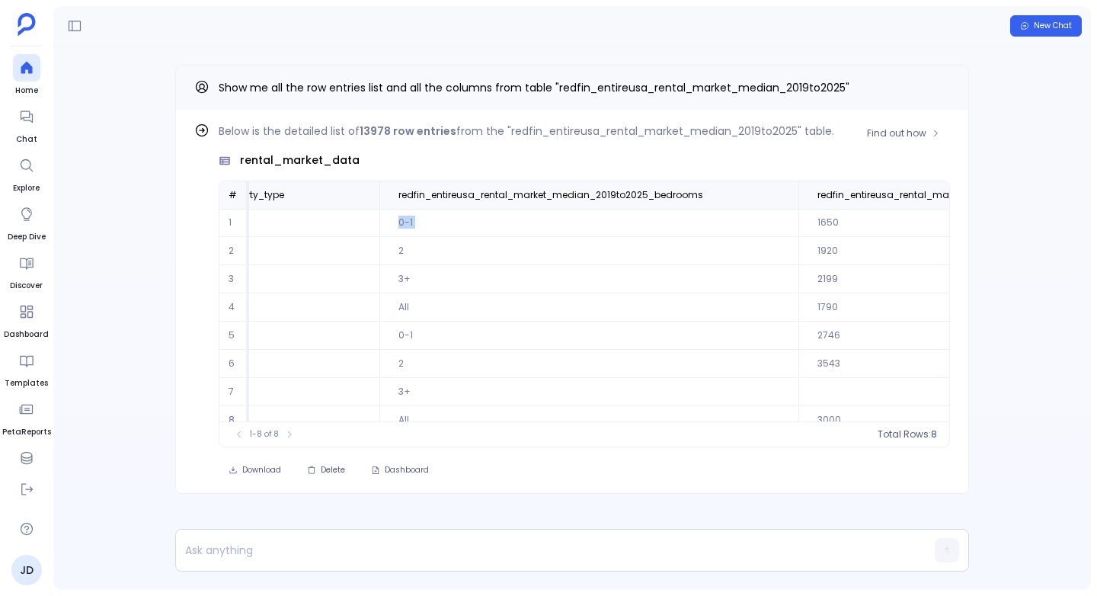
scroll to position [0, 1580]
click at [408, 260] on td "2" at bounding box center [586, 251] width 419 height 28
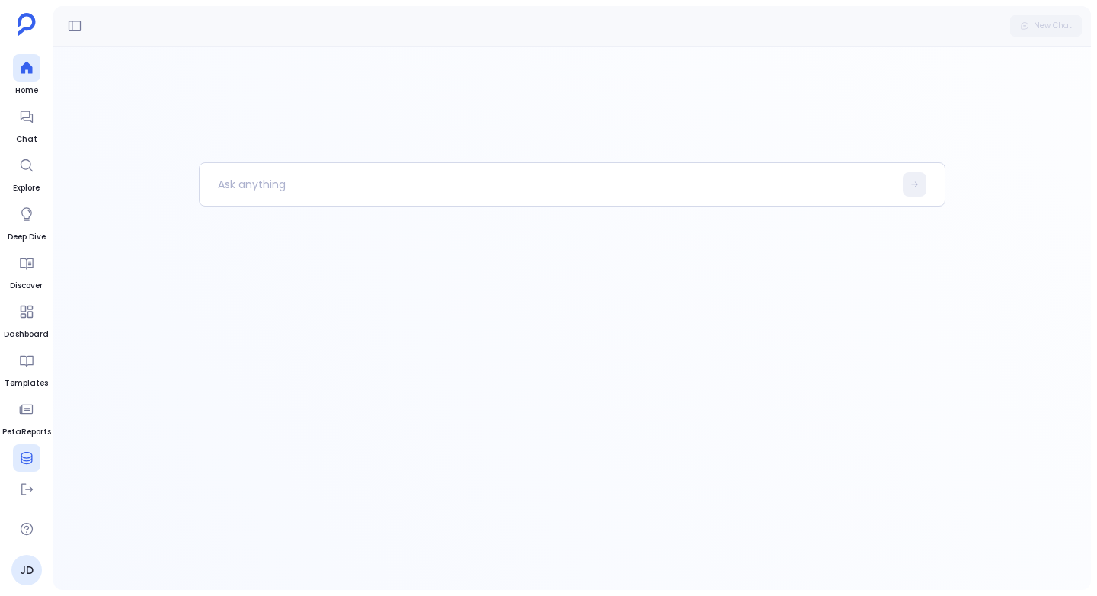
click at [20, 447] on div at bounding box center [26, 457] width 27 height 27
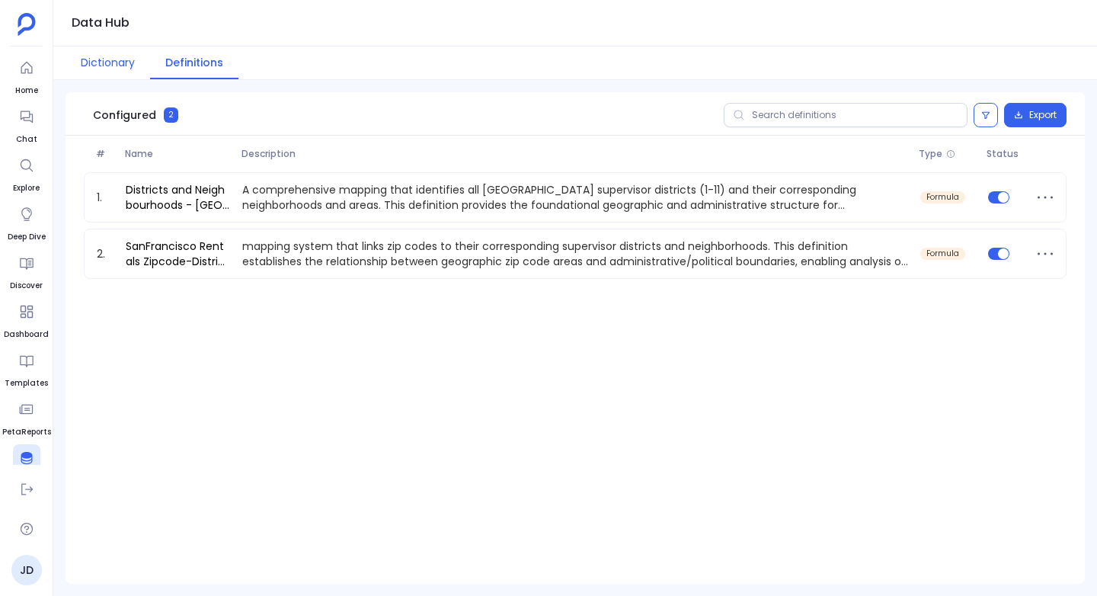
click at [120, 59] on button "Dictionary" at bounding box center [108, 62] width 85 height 33
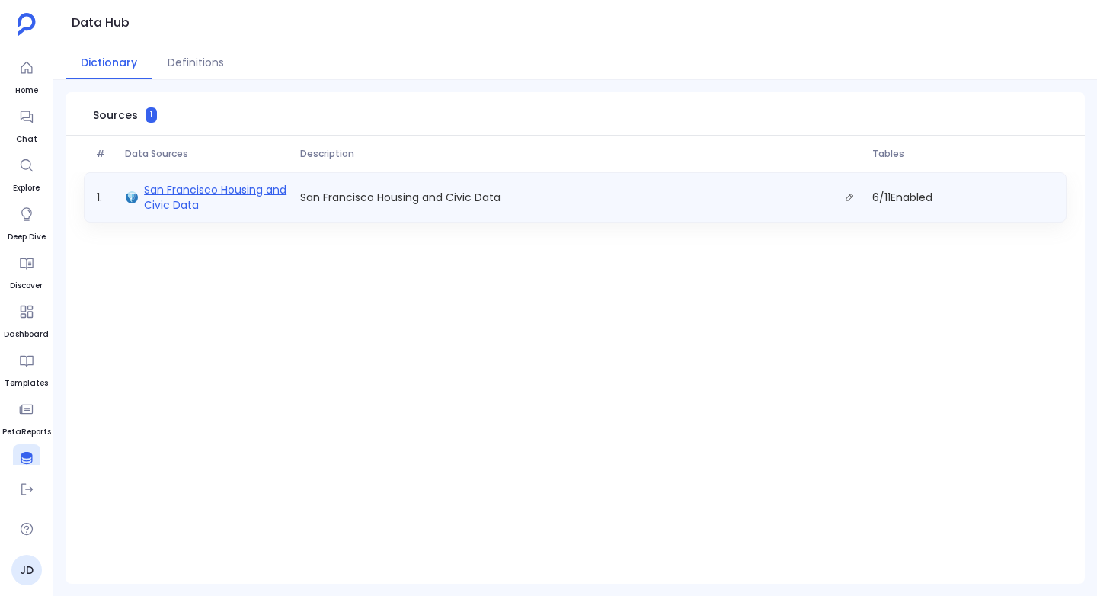
click at [173, 198] on span "San Francisco Housing and Civic Data" at bounding box center [216, 197] width 144 height 30
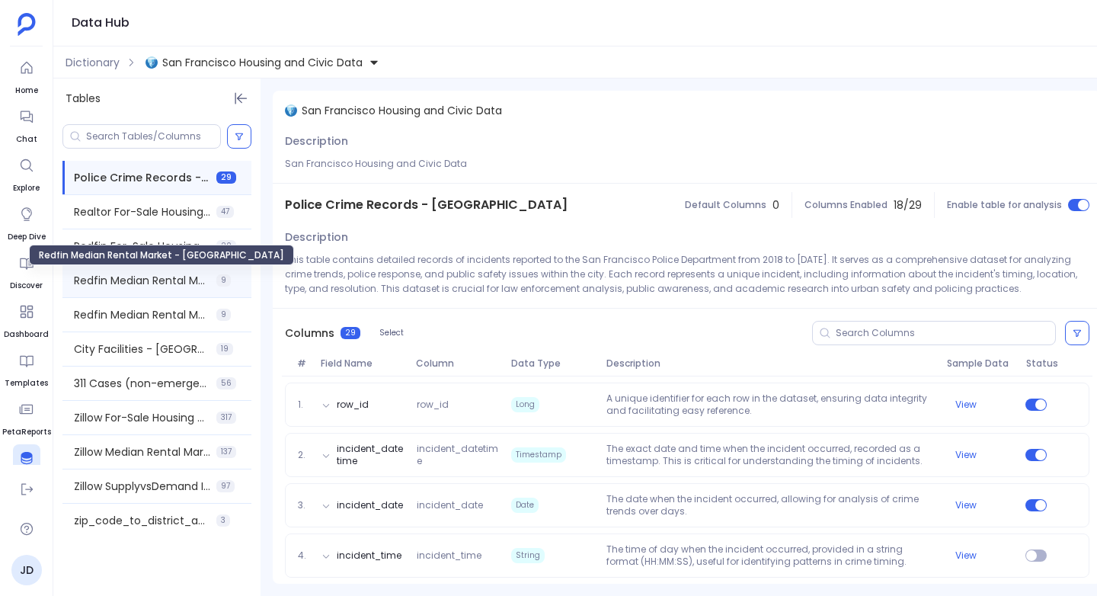
click at [106, 283] on span "Redfin Median Rental Market - San Francisco" at bounding box center [142, 280] width 136 height 15
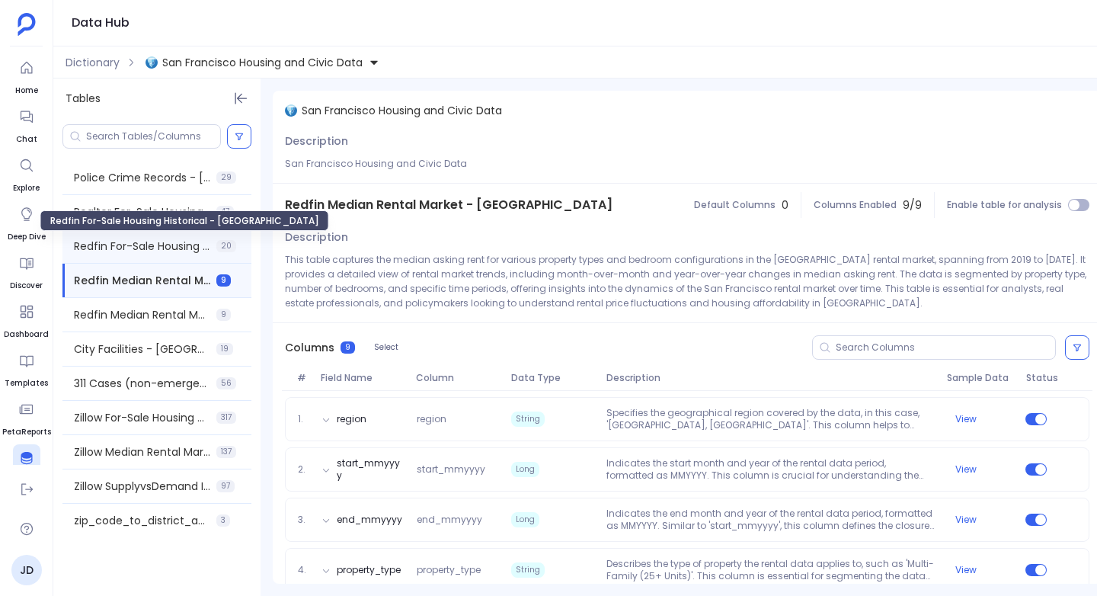
click at [159, 250] on span "Redfin For-Sale Housing Historical - USA" at bounding box center [142, 245] width 136 height 15
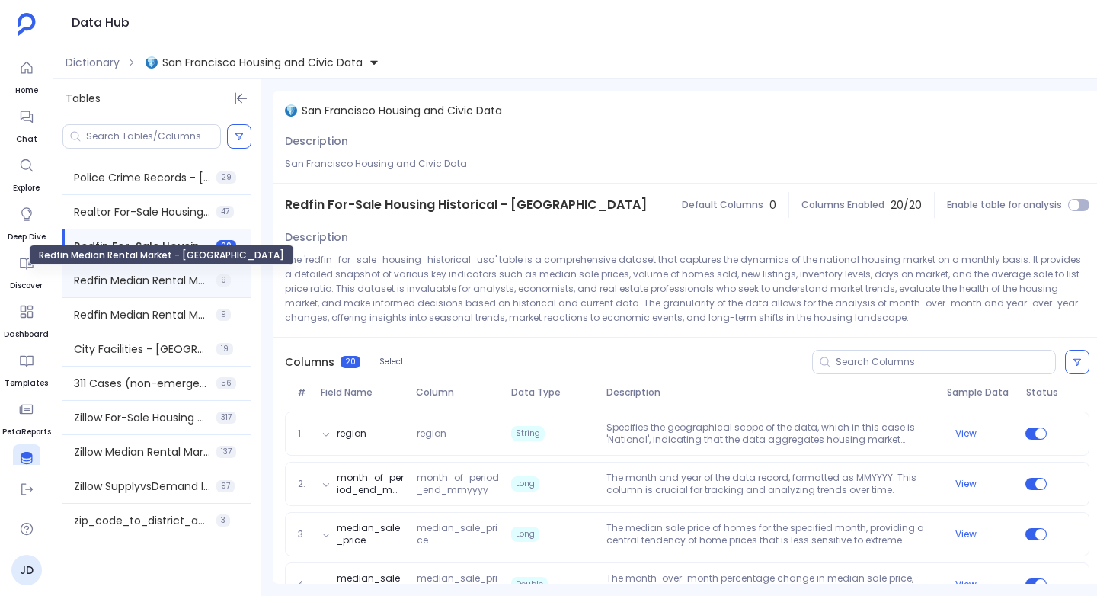
click at [130, 274] on span "Redfin Median Rental Market - San Francisco" at bounding box center [142, 280] width 136 height 15
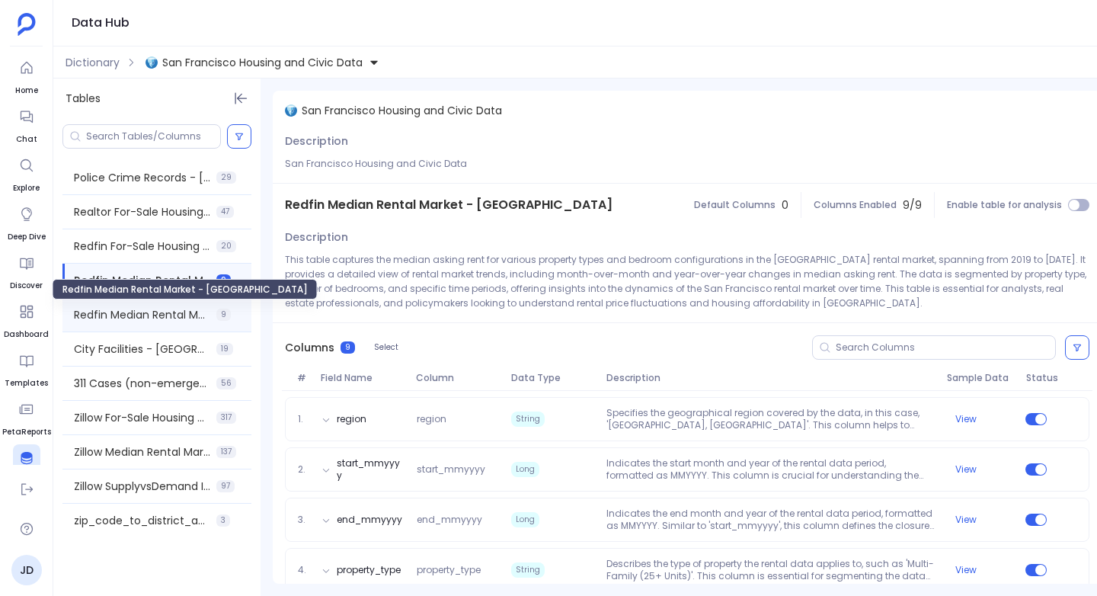
click at [124, 311] on span "Redfin Median Rental Market - USA" at bounding box center [142, 314] width 136 height 15
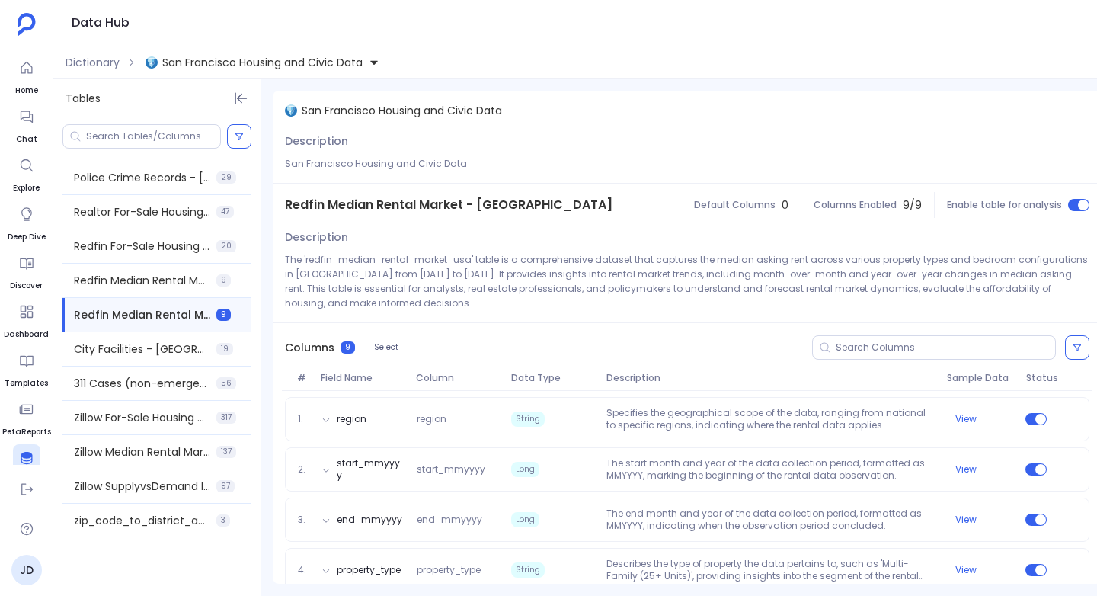
click at [358, 207] on span "Redfin Median Rental Market - USA" at bounding box center [449, 205] width 328 height 18
copy span "Redfin Median Rental Market - USA"
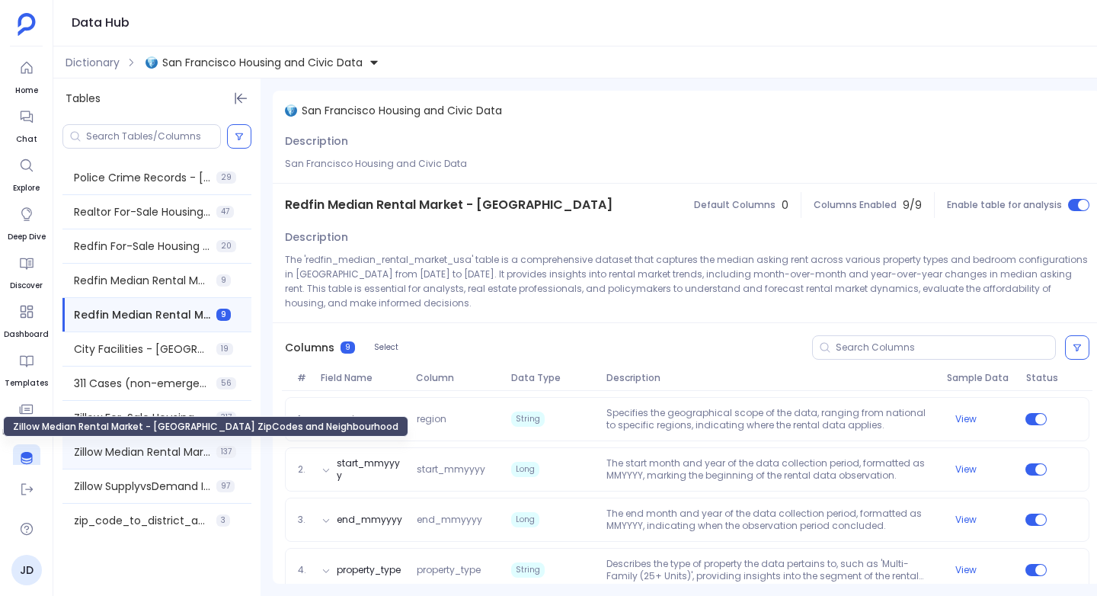
click at [122, 449] on span "Zillow Median Rental Market - USA ZipCodes and Neighbourhood" at bounding box center [142, 451] width 136 height 15
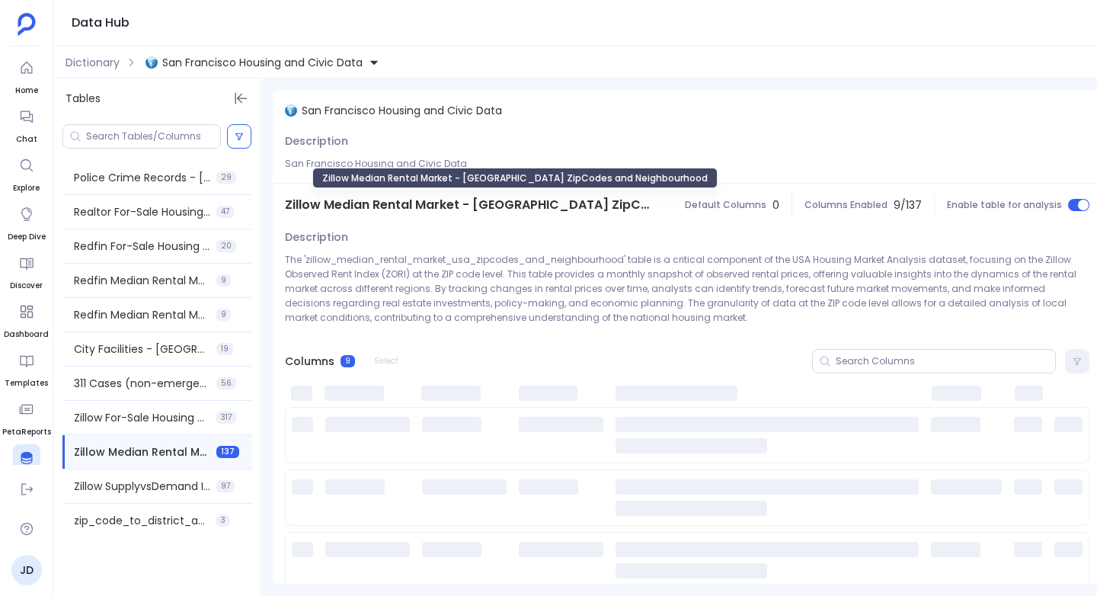
click at [421, 206] on span "Zillow Median Rental Market - USA ZipCodes and Neighbourhood" at bounding box center [468, 205] width 366 height 18
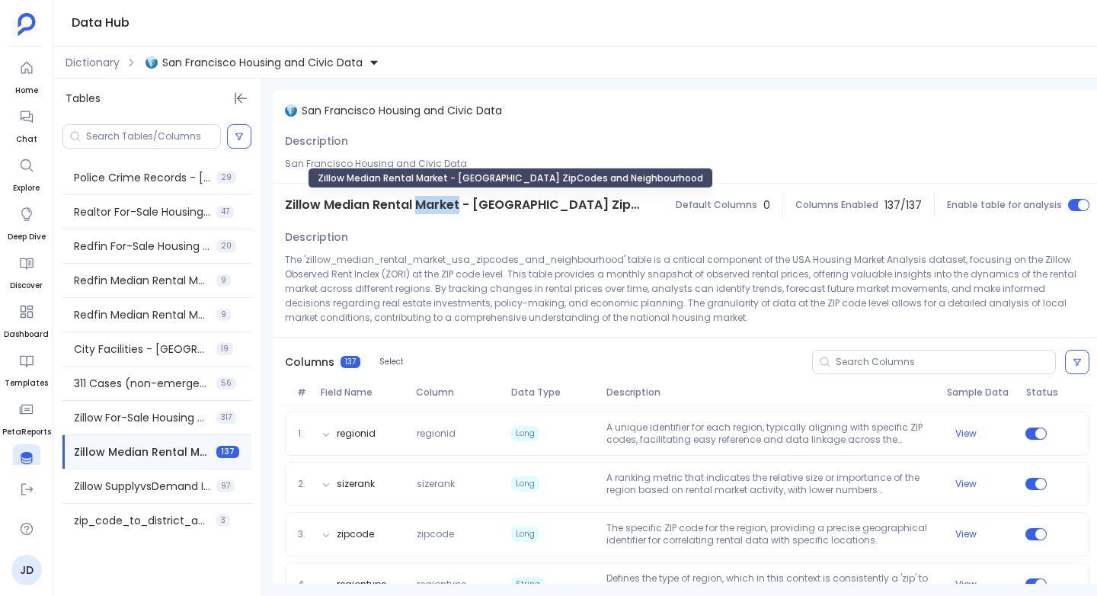
click at [421, 206] on span "Zillow Median Rental Market - USA ZipCodes and Neighbourhood" at bounding box center [463, 205] width 357 height 18
copy span "Zillow Median Rental Market - USA ZipCodes and Neighbourhood"
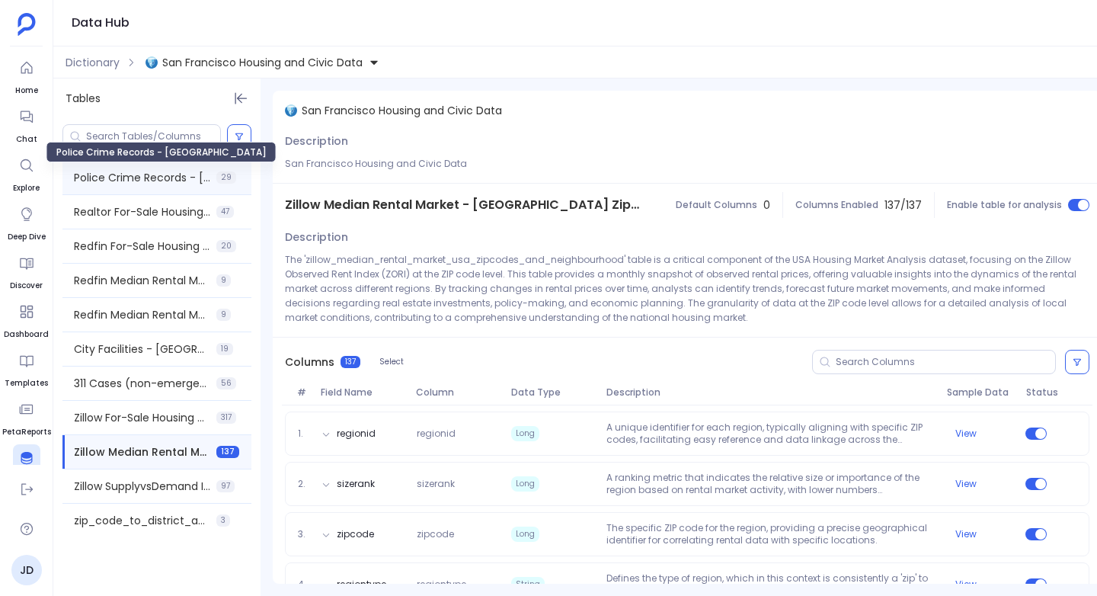
click at [110, 181] on span "Police Crime Records - San Francisco" at bounding box center [142, 177] width 136 height 15
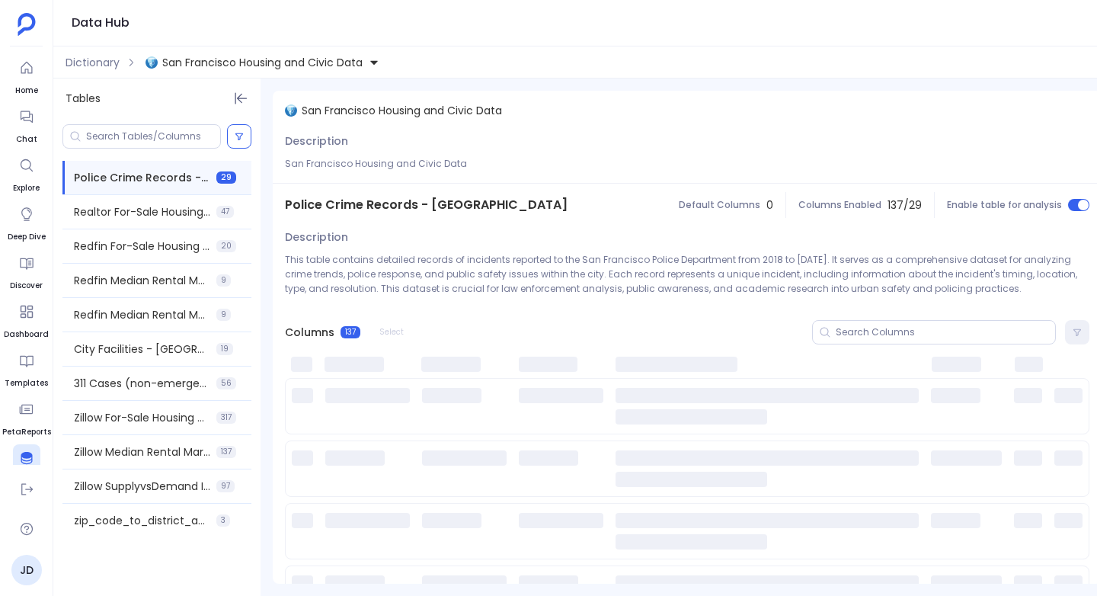
click at [385, 205] on span "Police Crime Records - San Francisco" at bounding box center [426, 205] width 283 height 18
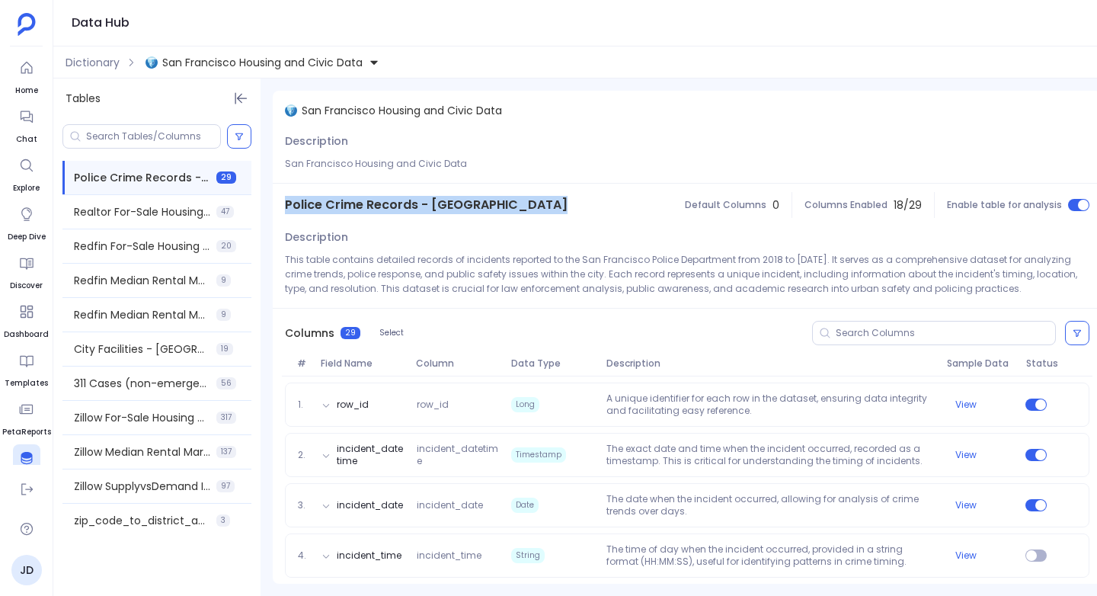
copy span "Police Crime Records - San Francisco"
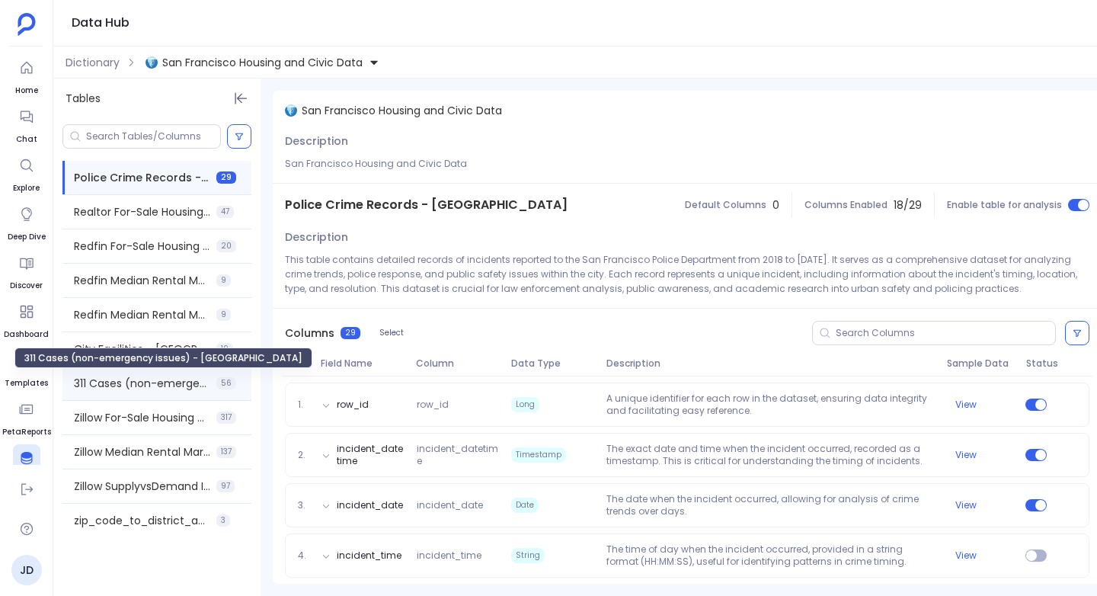
click at [123, 379] on span "311 Cases (non-emergency issues) - San Francisco" at bounding box center [142, 383] width 136 height 15
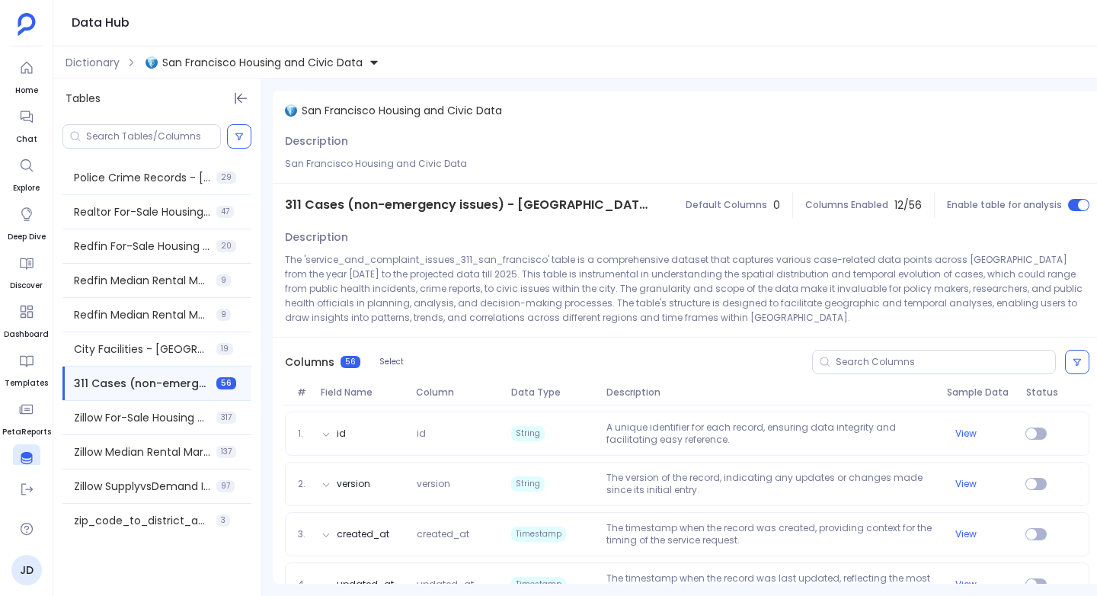
click at [372, 205] on span "311 Cases (non-emergency issues) - San Francisco" at bounding box center [468, 205] width 367 height 18
copy span "311 Cases (non-emergency issues) - San Francisco"
click at [139, 336] on div "City Facilities - San Francisco 19" at bounding box center [156, 349] width 189 height 34
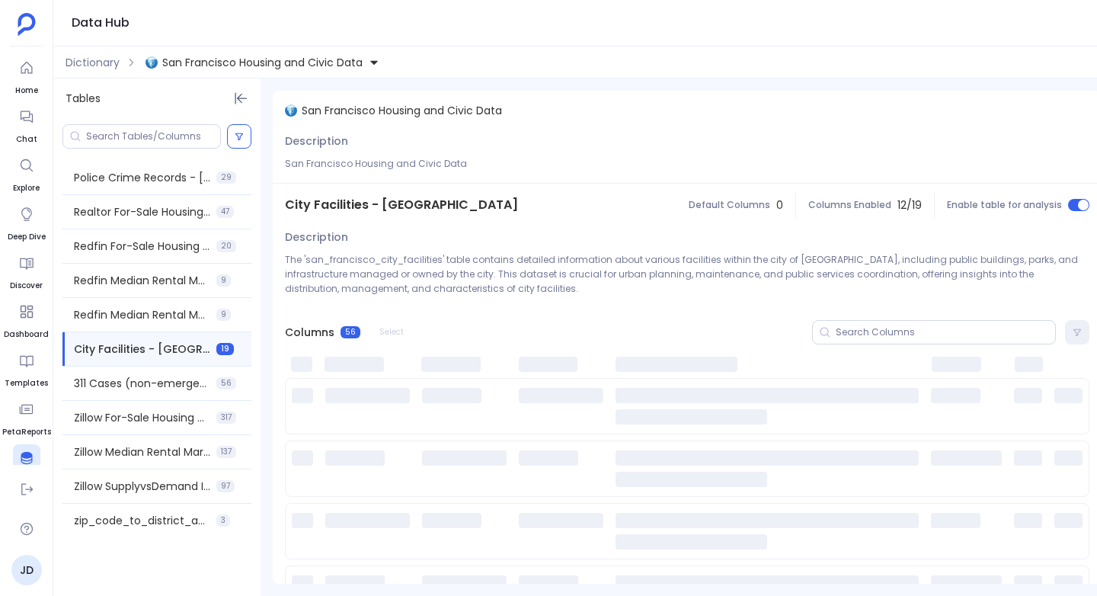
click at [396, 200] on span "City Facilities - San Francisco" at bounding box center [401, 205] width 233 height 18
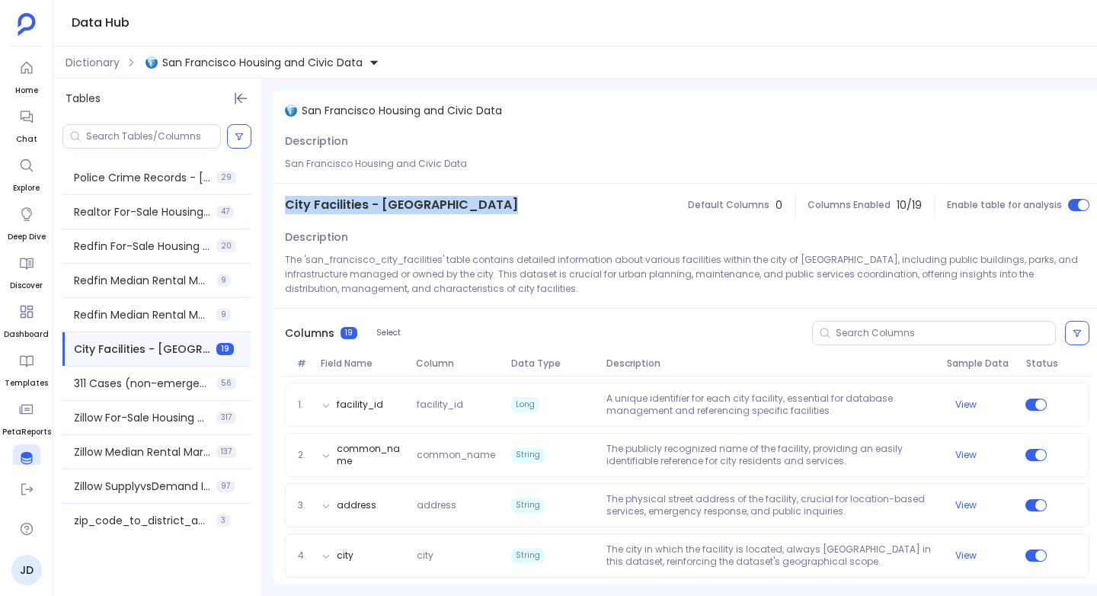
copy span "City Facilities - San Francisco"
click at [143, 527] on span "zip_code_to_district_and_neighbourhood_association" at bounding box center [142, 520] width 136 height 15
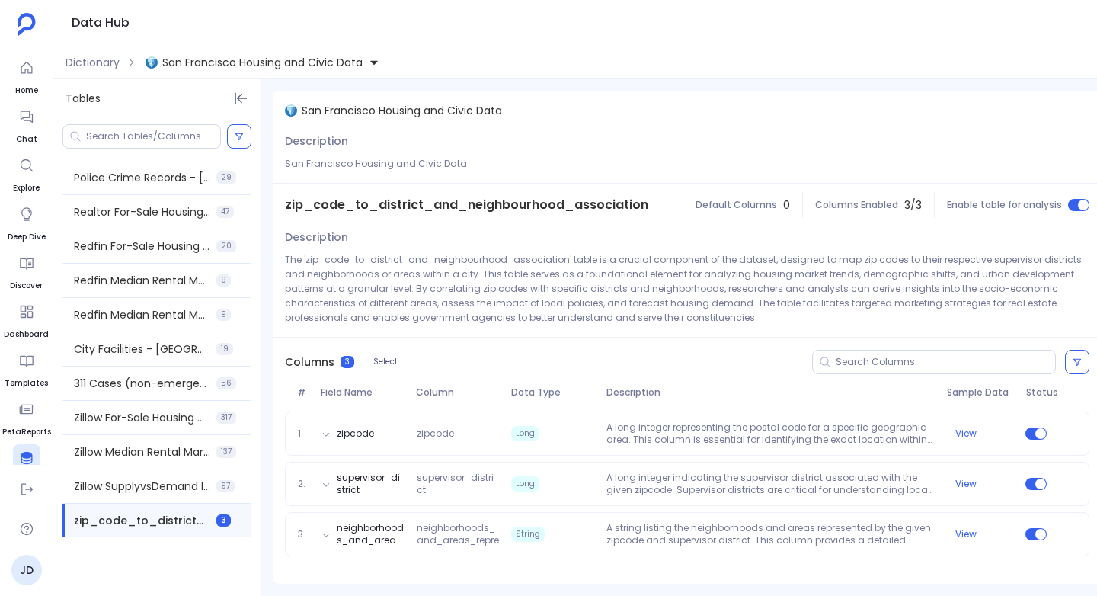
click at [408, 208] on span "zip_code_to_district_and_neighbourhood_association" at bounding box center [466, 205] width 363 height 18
copy span "zip_code_to_district_and_neighbourhood_association"
click at [449, 310] on p "The 'zip_code_to_district_and_neighbourhood_association' table is a crucial com…" at bounding box center [687, 288] width 804 height 72
